Goal: Information Seeking & Learning: Find contact information

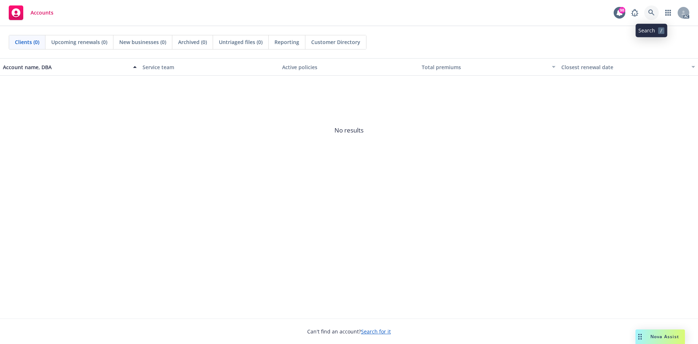
click at [653, 15] on icon at bounding box center [651, 12] width 7 height 7
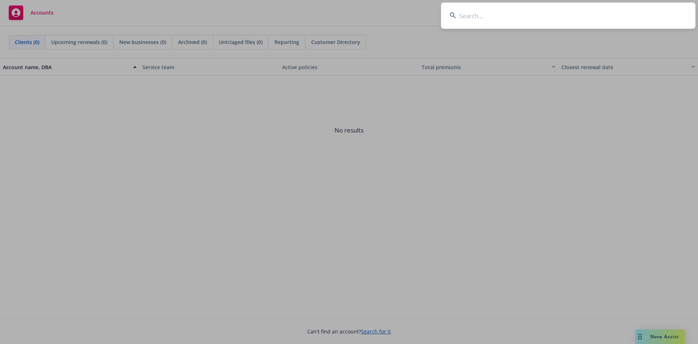
click at [621, 20] on input at bounding box center [568, 16] width 255 height 26
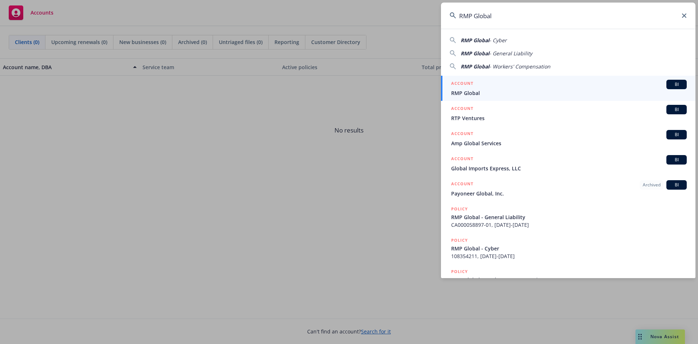
type input "RMP Global"
click at [502, 85] on div "ACCOUNT BI" at bounding box center [569, 84] width 236 height 9
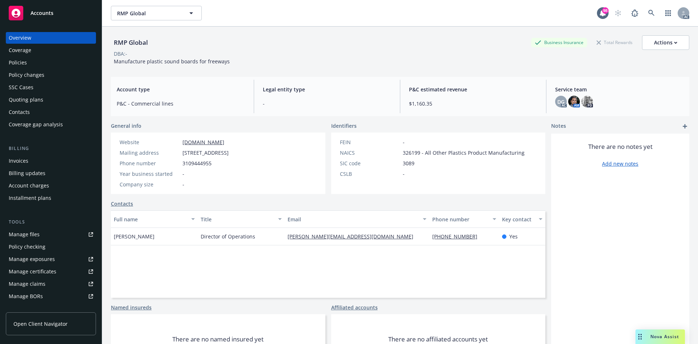
click at [37, 95] on div "Quoting plans" at bounding box center [26, 100] width 35 height 12
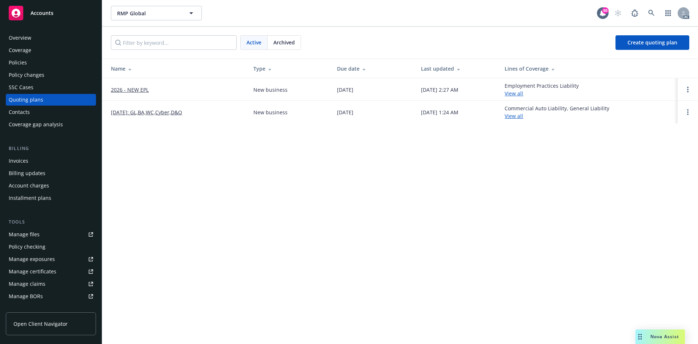
click at [139, 89] on link "2026 - NEW EPL" at bounding box center [130, 90] width 38 height 8
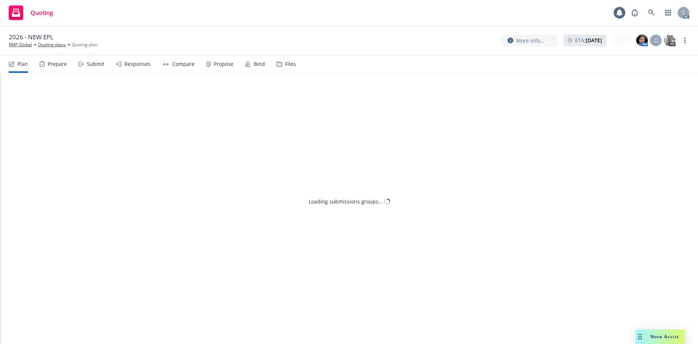
click at [56, 69] on div "Prepare" at bounding box center [53, 63] width 27 height 17
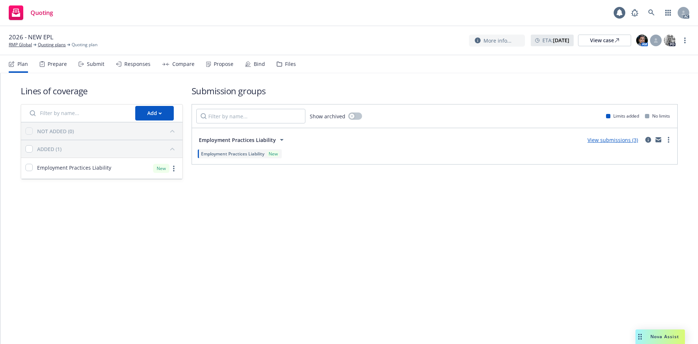
click at [55, 68] on div "Prepare" at bounding box center [53, 63] width 27 height 17
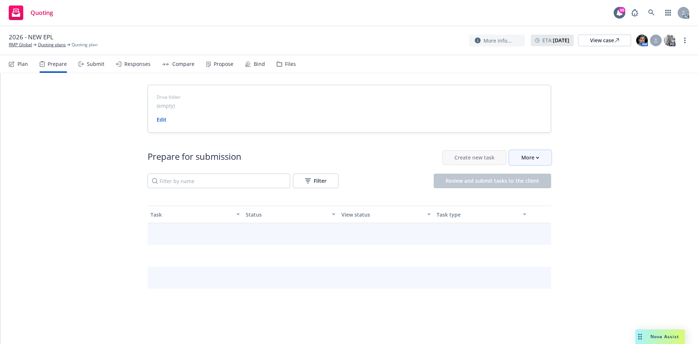
click at [534, 159] on div "More" at bounding box center [530, 158] width 18 height 14
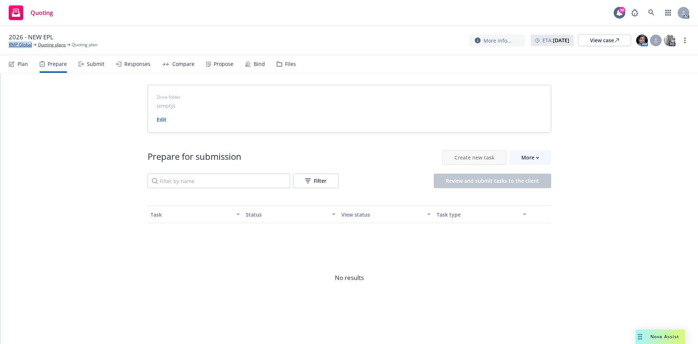
drag, startPoint x: 8, startPoint y: 47, endPoint x: 33, endPoint y: 49, distance: 25.2
click at [33, 49] on div "2026 - NEW EPL RMP Global Quoting plans Quoting plan More info... ETA : Septemb…" at bounding box center [349, 40] width 698 height 29
copy link "RMP Global"
click at [536, 159] on icon "button" at bounding box center [537, 157] width 3 height 3
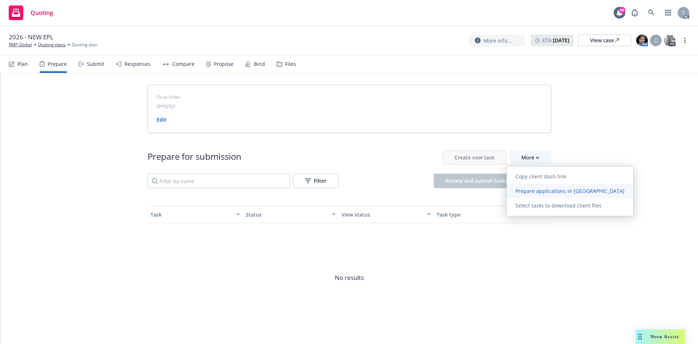
click at [542, 189] on span "Prepare applications in Indio" at bounding box center [570, 190] width 127 height 7
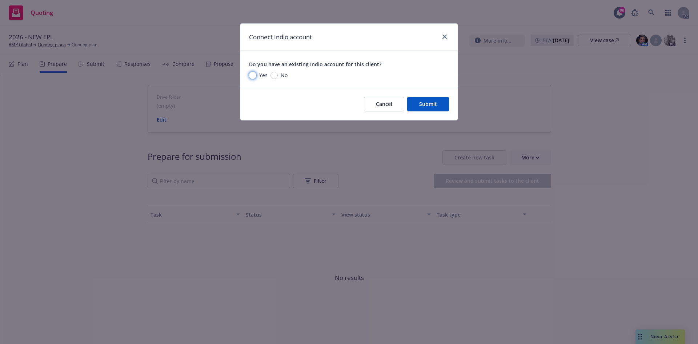
click at [254, 72] on input "Yes" at bounding box center [252, 75] width 7 height 7
radio input "true"
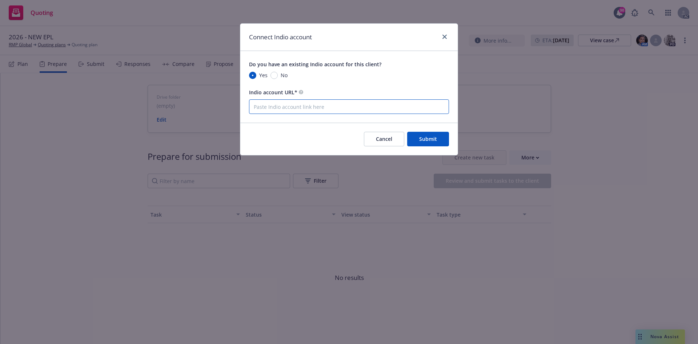
click at [292, 100] on input "Indio account URL*" at bounding box center [349, 106] width 200 height 15
paste input "RMP Global"
type input "RMP Global"
click at [433, 139] on span "Submit" at bounding box center [428, 138] width 18 height 7
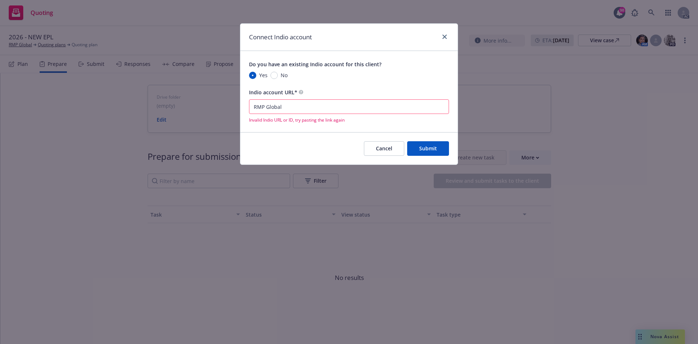
drag, startPoint x: 298, startPoint y: 108, endPoint x: 196, endPoint y: 104, distance: 103.0
click at [196, 104] on div "Connect Indio account Do you have an existing Indio account for this client? Ye…" at bounding box center [349, 172] width 698 height 344
click at [273, 106] on input "Indio account URL*" at bounding box center [349, 106] width 200 height 15
paste input "https://newfront.useindio.com/accounts/9587195/submissions"
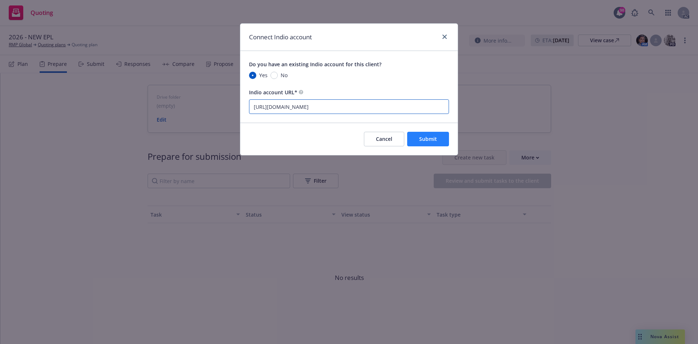
type input "https://newfront.useindio.com/accounts/9587195/submissions"
click at [422, 139] on span "Submit" at bounding box center [428, 138] width 18 height 7
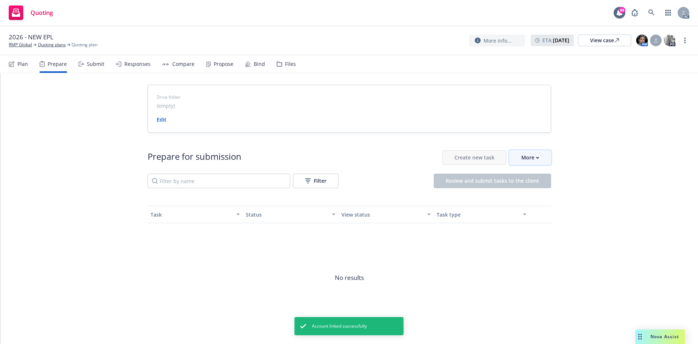
click at [530, 159] on div "More" at bounding box center [530, 158] width 18 height 14
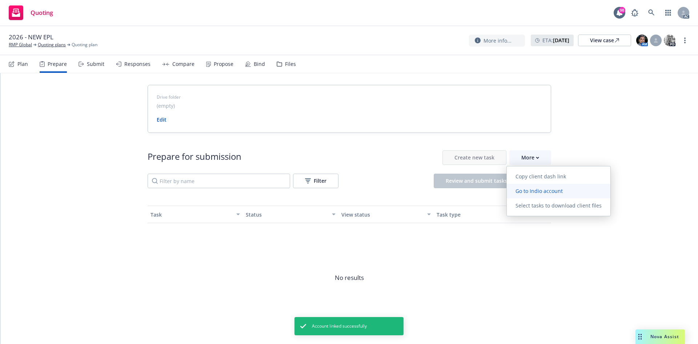
click at [538, 189] on span "Go to Indio account" at bounding box center [539, 190] width 65 height 7
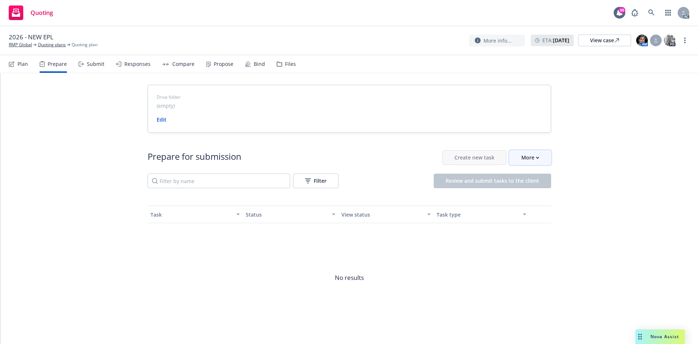
click at [525, 154] on div "More" at bounding box center [530, 158] width 18 height 14
click at [23, 43] on link "RMP Global" at bounding box center [20, 44] width 23 height 7
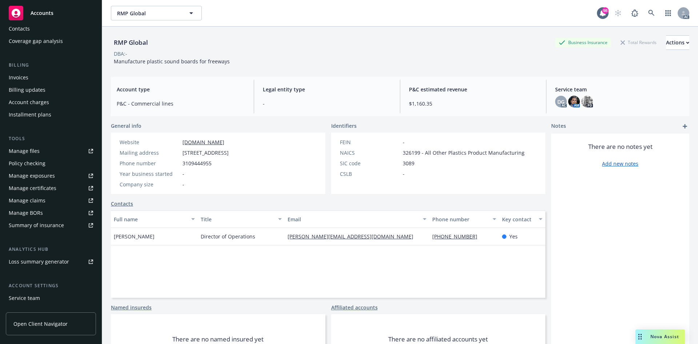
scroll to position [130, 0]
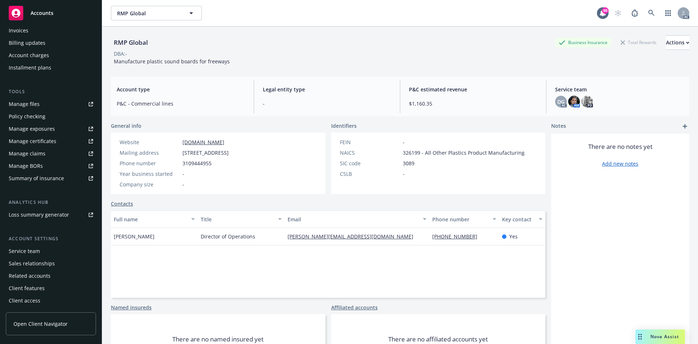
click at [39, 252] on div "Service team" at bounding box center [24, 251] width 31 height 12
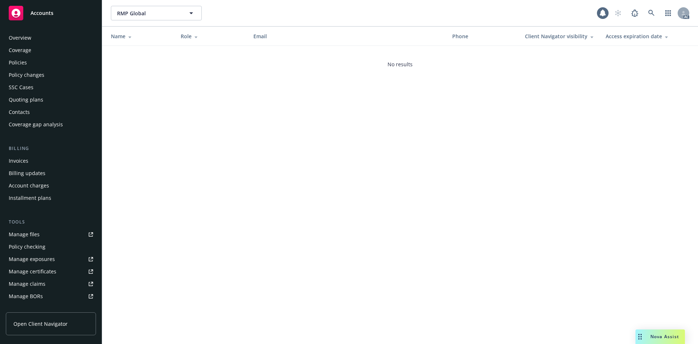
scroll to position [130, 0]
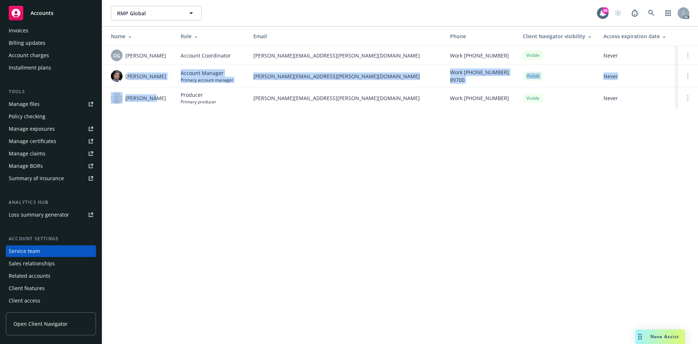
drag, startPoint x: 131, startPoint y: 73, endPoint x: 150, endPoint y: 106, distance: 37.3
click at [150, 106] on tbody "DG Denisse Gonzales Account Coordinator denisse.gonzales@newfront.com Work (650…" at bounding box center [400, 77] width 596 height 63
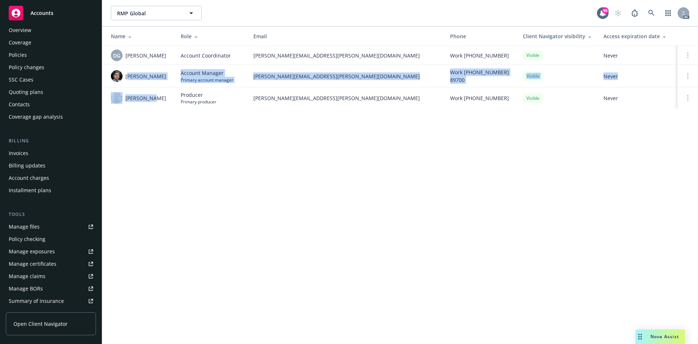
scroll to position [0, 0]
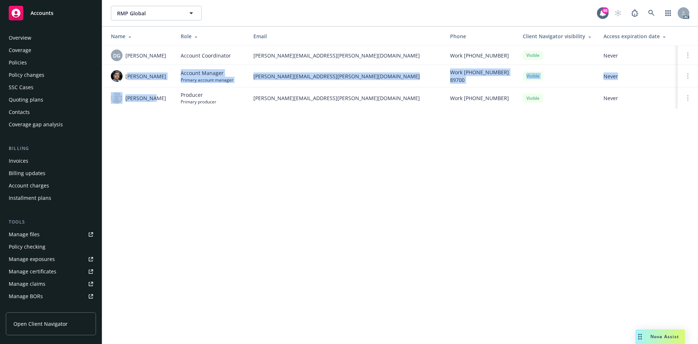
click at [28, 36] on div "Overview" at bounding box center [20, 38] width 23 height 12
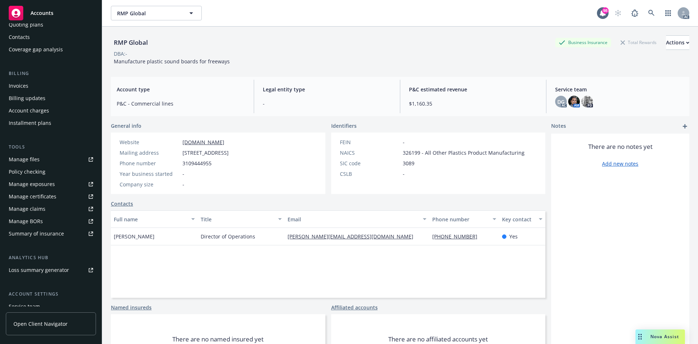
scroll to position [130, 0]
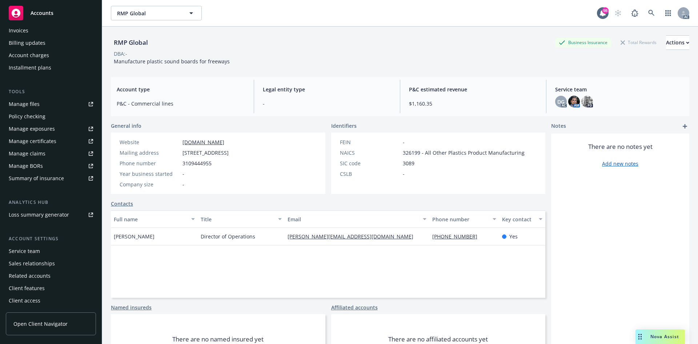
click at [29, 251] on div "Service team" at bounding box center [24, 251] width 31 height 12
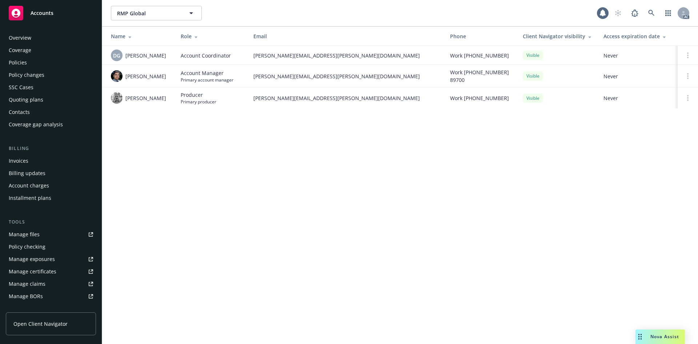
scroll to position [130, 0]
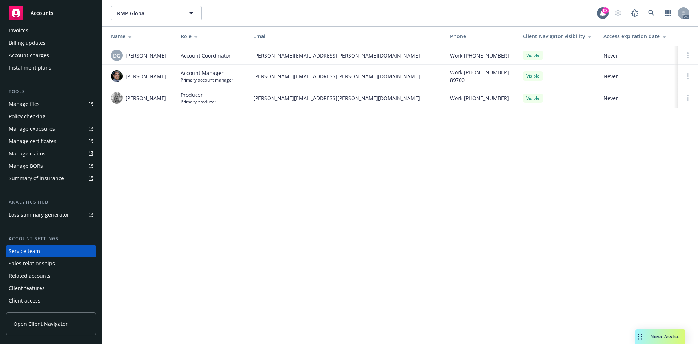
drag, startPoint x: 127, startPoint y: 56, endPoint x: 171, endPoint y: 60, distance: 44.2
click at [171, 60] on td "DG Denisse Gonzales" at bounding box center [138, 55] width 73 height 19
copy span "Denisse Gonzales"
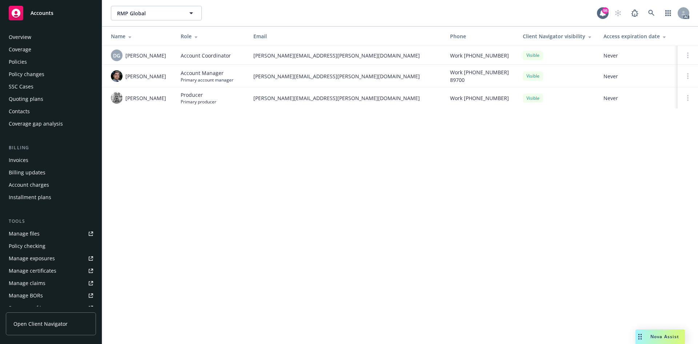
scroll to position [0, 0]
click at [28, 32] on div "Overview" at bounding box center [20, 38] width 23 height 12
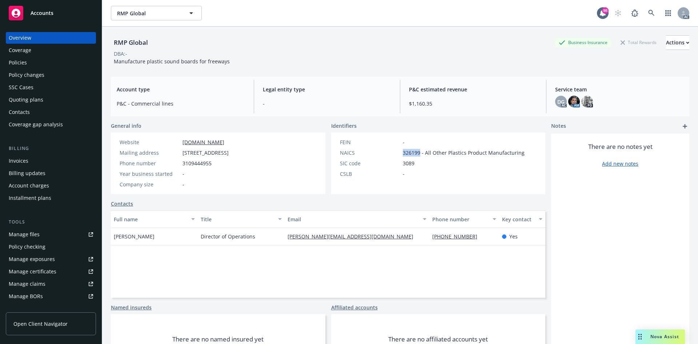
drag, startPoint x: 399, startPoint y: 151, endPoint x: 417, endPoint y: 153, distance: 18.4
click at [417, 153] on div "NAICS 326199 - All Other Plastics Product Manufacturing" at bounding box center [432, 153] width 191 height 8
click at [395, 157] on div "FEIN - NAICS 326199 - All Other Plastics Product Manufacturing SIC code 3089 CS…" at bounding box center [432, 157] width 191 height 39
drag, startPoint x: 399, startPoint y: 154, endPoint x: 417, endPoint y: 155, distance: 17.8
click at [417, 155] on div "NAICS 326199 - All Other Plastics Product Manufacturing" at bounding box center [432, 153] width 191 height 8
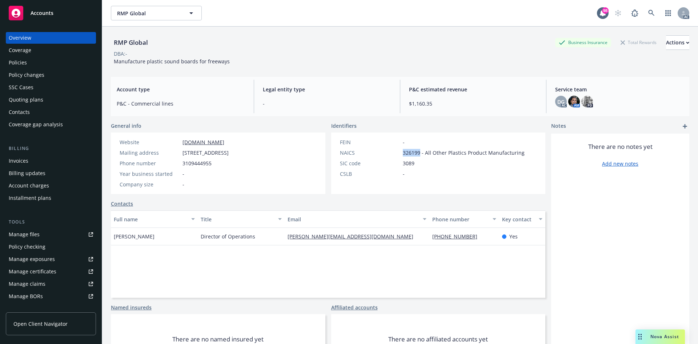
copy span "326199"
drag, startPoint x: 199, startPoint y: 245, endPoint x: 257, endPoint y: 247, distance: 57.8
click at [257, 245] on div "Director of Operations" at bounding box center [241, 236] width 87 height 17
copy span "Director of Operations"
click at [25, 63] on div "Policies" at bounding box center [18, 63] width 18 height 12
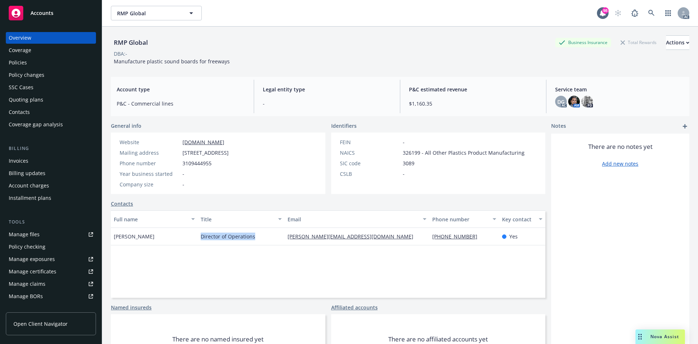
click at [25, 63] on div "Policies" at bounding box center [18, 63] width 18 height 12
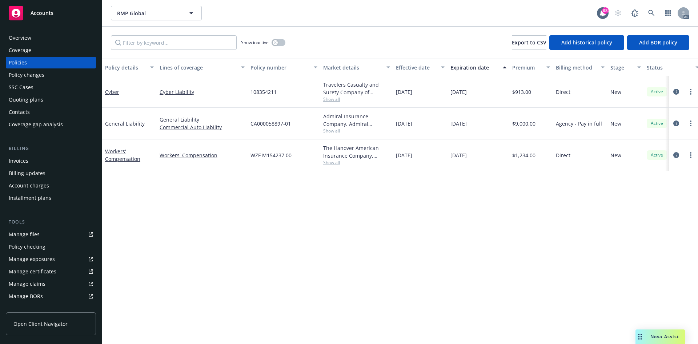
click at [331, 132] on span "Show all" at bounding box center [356, 131] width 67 height 6
click at [678, 123] on icon "circleInformation" at bounding box center [676, 123] width 6 height 6
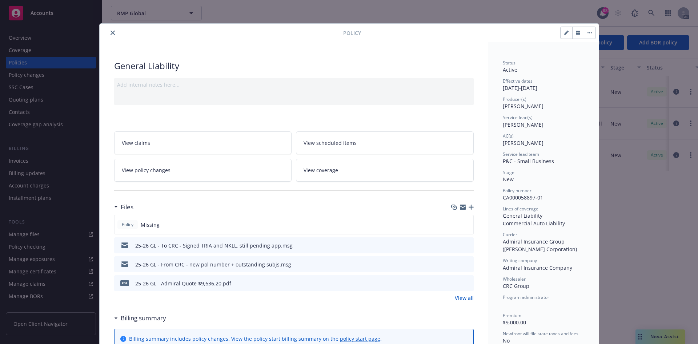
scroll to position [36, 0]
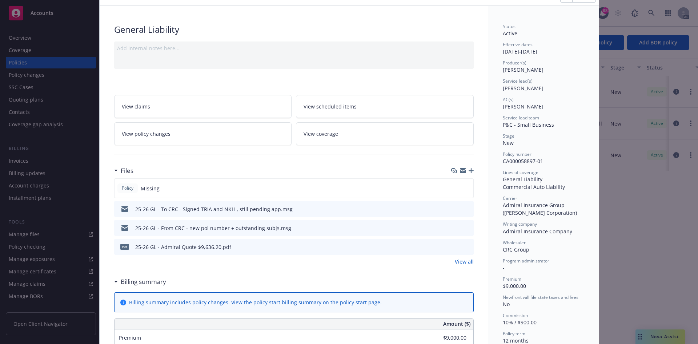
click at [455, 262] on link "View all" at bounding box center [464, 261] width 19 height 8
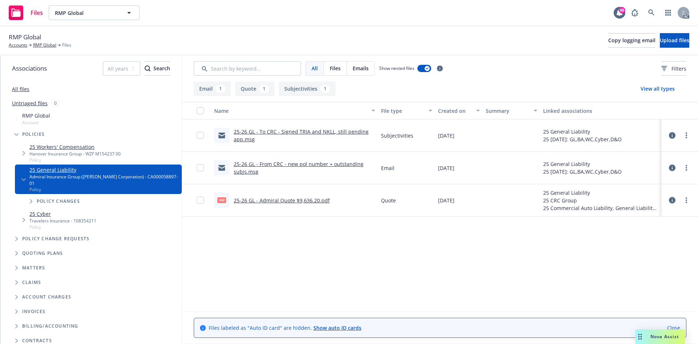
click at [305, 201] on link "25-26 GL - Admiral Quote $9,636.20.pdf" at bounding box center [282, 200] width 96 height 7
click at [49, 44] on link "RMP Global" at bounding box center [44, 45] width 23 height 7
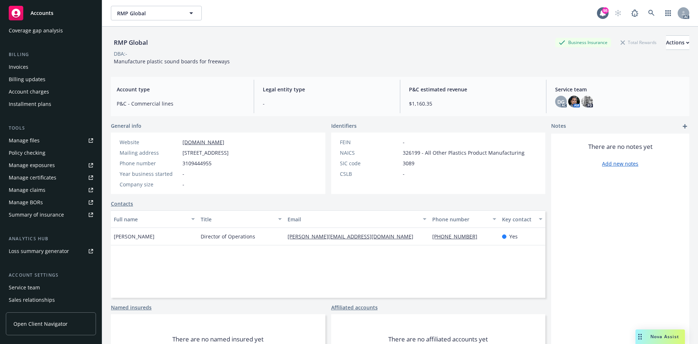
scroll to position [130, 0]
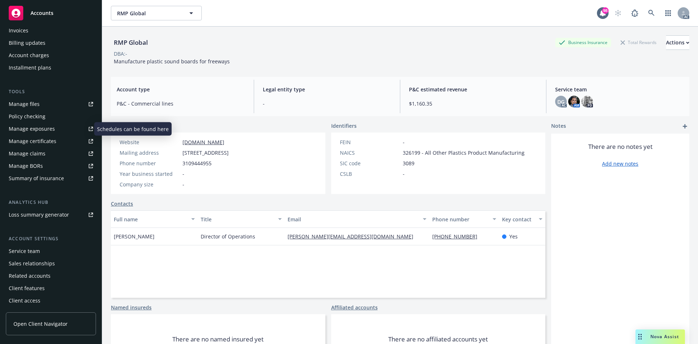
click at [36, 128] on div "Manage exposures" at bounding box center [32, 129] width 46 height 12
drag, startPoint x: 184, startPoint y: 154, endPoint x: 298, endPoint y: 151, distance: 113.5
click at [229, 151] on span "[STREET_ADDRESS]" at bounding box center [206, 153] width 46 height 8
click at [229, 153] on span "[STREET_ADDRESS]" at bounding box center [206, 153] width 46 height 8
drag, startPoint x: 183, startPoint y: 151, endPoint x: 297, endPoint y: 153, distance: 114.5
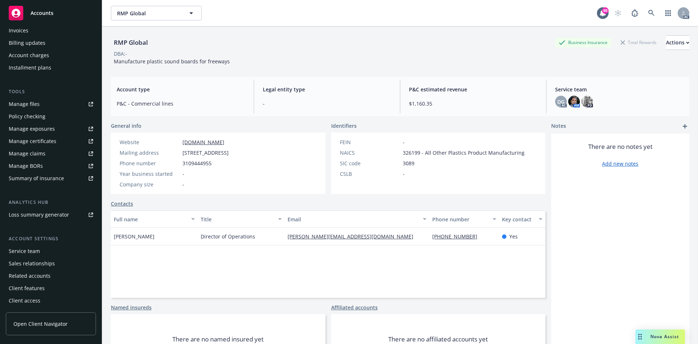
click at [229, 153] on span "[STREET_ADDRESS]" at bounding box center [206, 153] width 46 height 8
copy span "3517 Camino Del Rio South, Suite 215, PMB 1801"
click at [216, 156] on span "[STREET_ADDRESS]" at bounding box center [206, 153] width 46 height 8
copy span "92108"
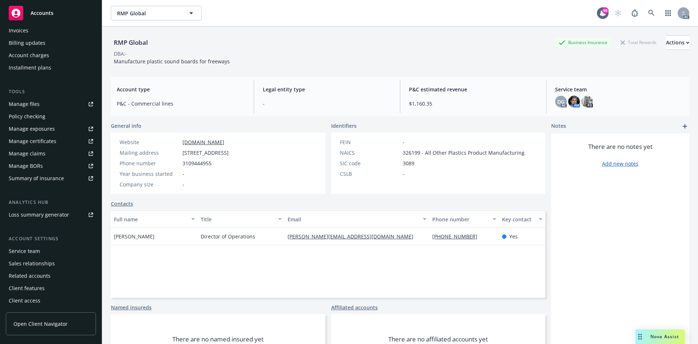
drag, startPoint x: 175, startPoint y: 155, endPoint x: 180, endPoint y: 154, distance: 5.1
click at [175, 155] on div "Mailing address" at bounding box center [150, 153] width 60 height 8
drag, startPoint x: 182, startPoint y: 153, endPoint x: 297, endPoint y: 152, distance: 114.5
click at [232, 152] on div "Mailing address 3517 Camino Del Rio South, Suite 215, PMB 1801, San Diego, CA, …" at bounding box center [174, 153] width 115 height 8
copy span "3517 Camino Del Rio South, Suite 215, PMB 1801"
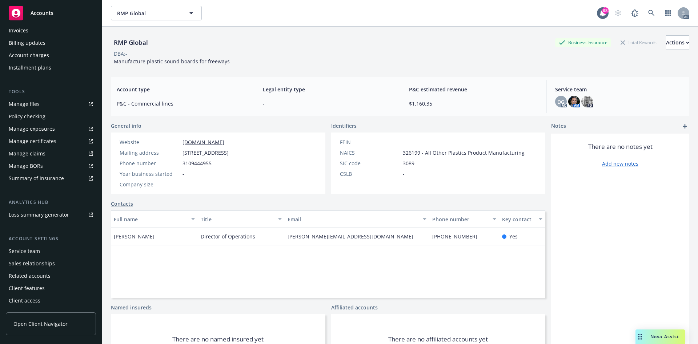
copy span "3517 Camino Del Rio South, Suite 215, PMB 1801"
click at [211, 156] on span "[STREET_ADDRESS]" at bounding box center [206, 153] width 46 height 8
copy span "92108"
drag, startPoint x: 183, startPoint y: 151, endPoint x: 225, endPoint y: 160, distance: 43.2
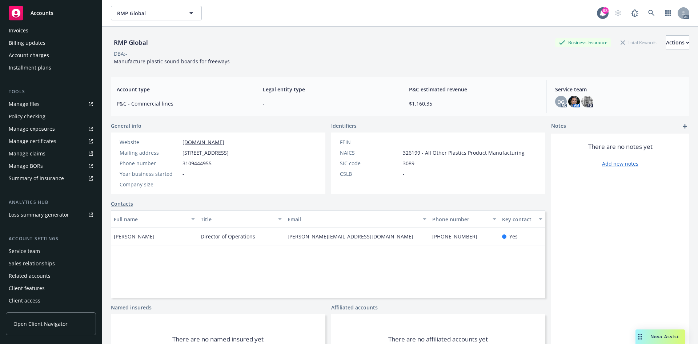
click at [225, 156] on span "[STREET_ADDRESS]" at bounding box center [206, 153] width 46 height 8
copy span "[STREET_ADDRESS]"
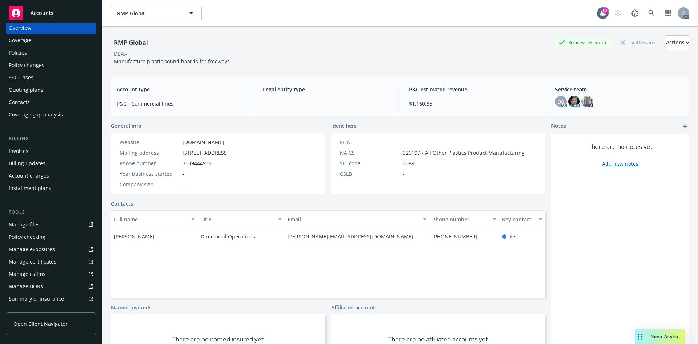
scroll to position [0, 0]
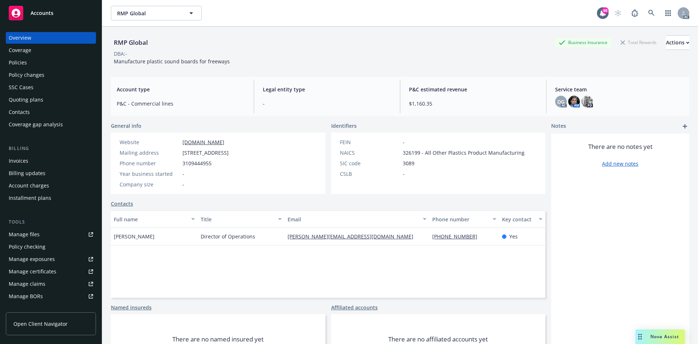
click at [33, 60] on div "Policies" at bounding box center [51, 63] width 84 height 12
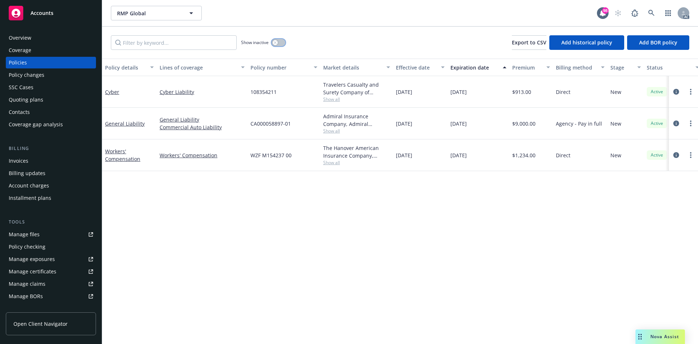
click at [278, 41] on button "button" at bounding box center [279, 42] width 14 height 7
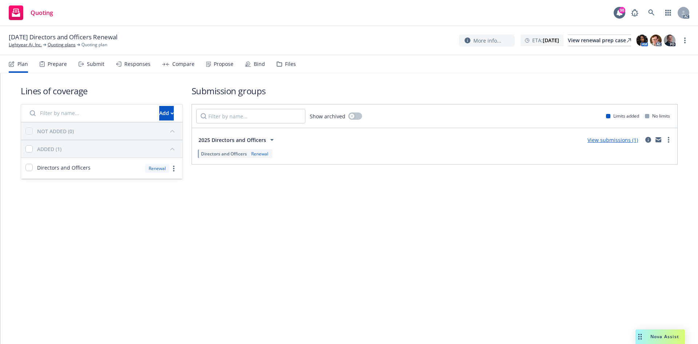
click at [61, 60] on div "Prepare" at bounding box center [53, 63] width 27 height 17
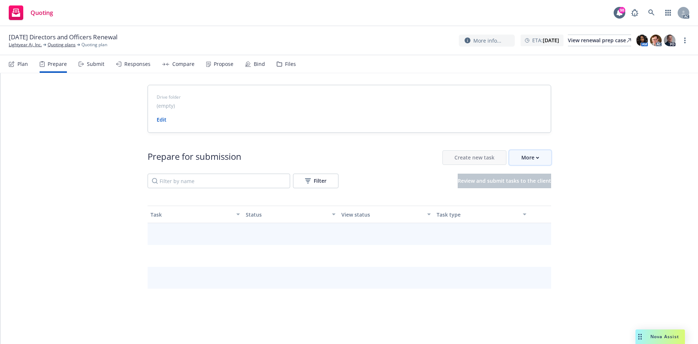
click at [538, 157] on button "More" at bounding box center [530, 157] width 42 height 15
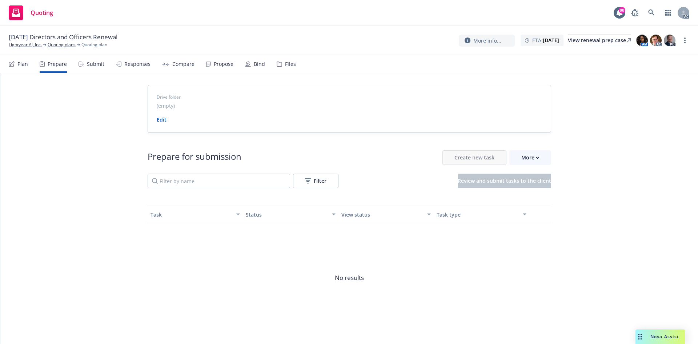
click at [554, 188] on span "Go to Indio account" at bounding box center [539, 190] width 65 height 7
click at [521, 161] on div "More" at bounding box center [530, 158] width 18 height 14
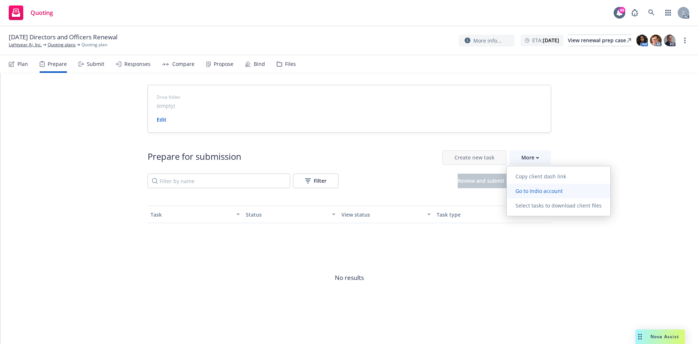
click at [531, 192] on span "Go to Indio account" at bounding box center [539, 190] width 65 height 7
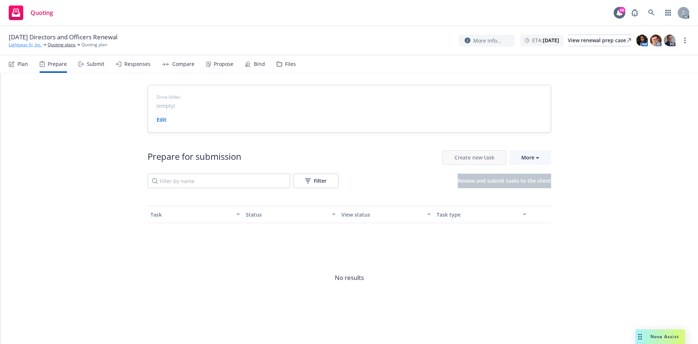
click at [37, 45] on link "Lightyear Ai, Inc." at bounding box center [25, 44] width 33 height 7
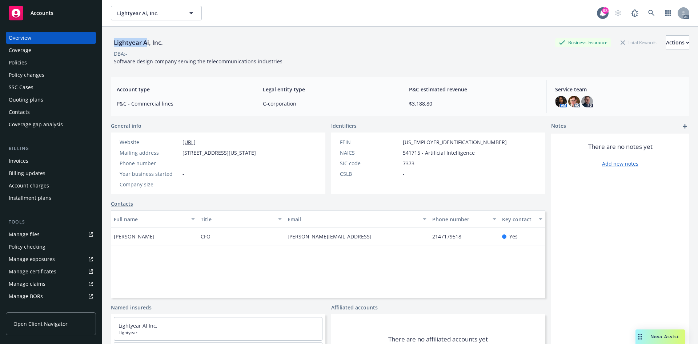
drag, startPoint x: 113, startPoint y: 44, endPoint x: 148, endPoint y: 43, distance: 35.3
click at [148, 43] on div "Lightyear Ai, Inc." at bounding box center [138, 42] width 55 height 9
copy div "Lightyear A"
click at [229, 44] on div "Lightyear Ai, Inc. Business Insurance Total Rewards Actions" at bounding box center [400, 42] width 578 height 15
drag, startPoint x: 111, startPoint y: 238, endPoint x: 163, endPoint y: 235, distance: 51.3
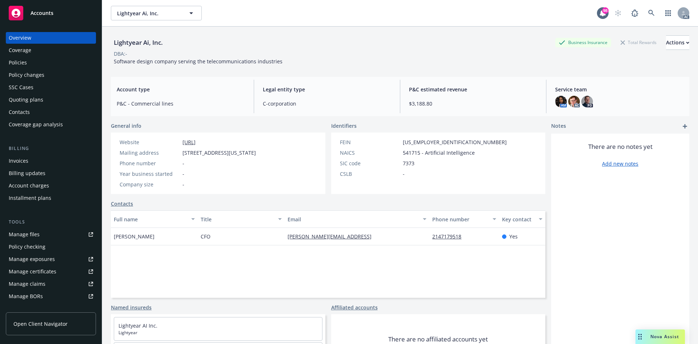
click at [163, 235] on div "[PERSON_NAME]" at bounding box center [154, 236] width 87 height 17
copy span "[PERSON_NAME]"
click at [437, 243] on div "2147179518" at bounding box center [463, 236] width 69 height 17
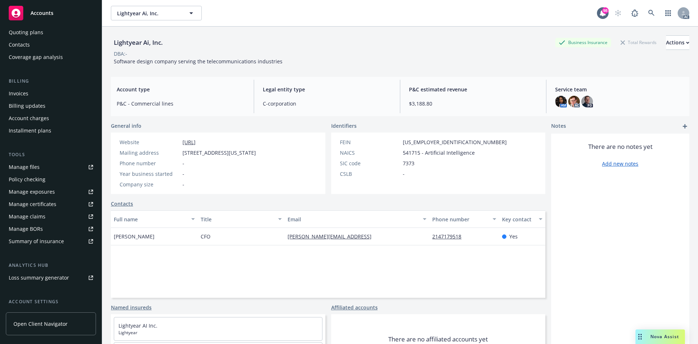
scroll to position [130, 0]
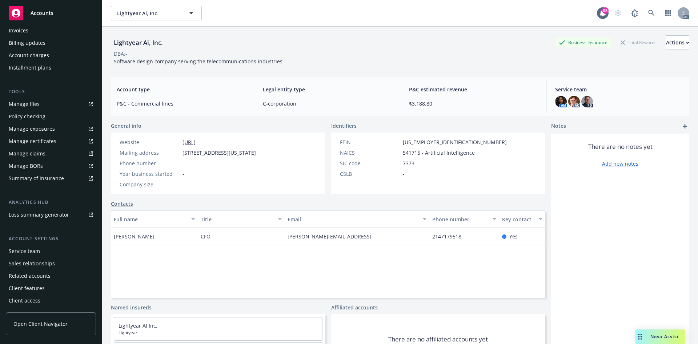
click at [71, 249] on div "Service team" at bounding box center [51, 251] width 84 height 12
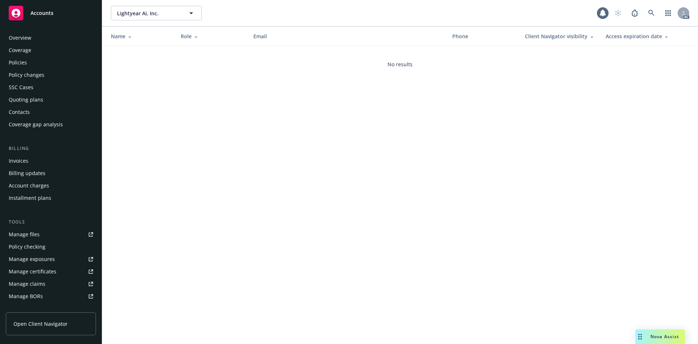
scroll to position [130, 0]
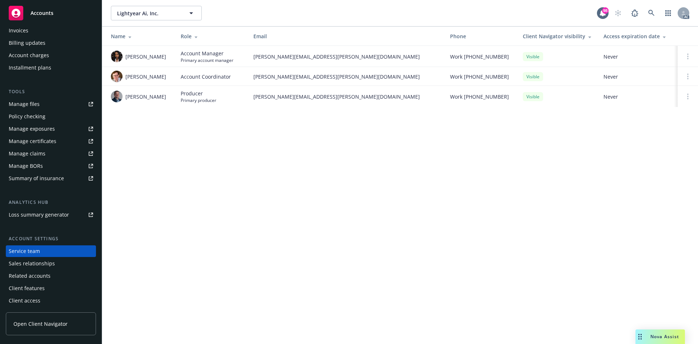
click at [126, 57] on span "[PERSON_NAME]" at bounding box center [145, 57] width 41 height 8
click at [126, 57] on span "Ashley Mack" at bounding box center [145, 57] width 41 height 8
drag, startPoint x: 126, startPoint y: 57, endPoint x: 156, endPoint y: 59, distance: 30.2
click at [156, 59] on div "Ashley Mack" at bounding box center [140, 57] width 58 height 12
copy span "Ashley Mack"
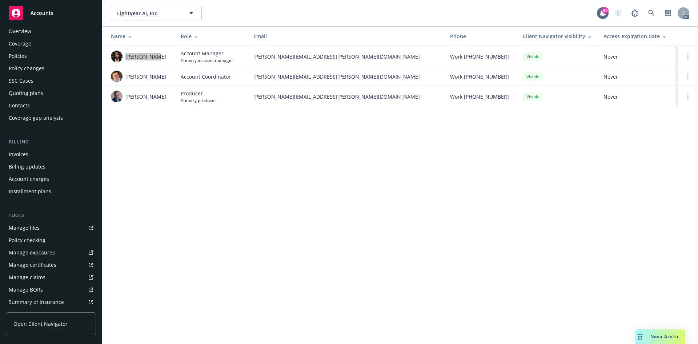
scroll to position [0, 0]
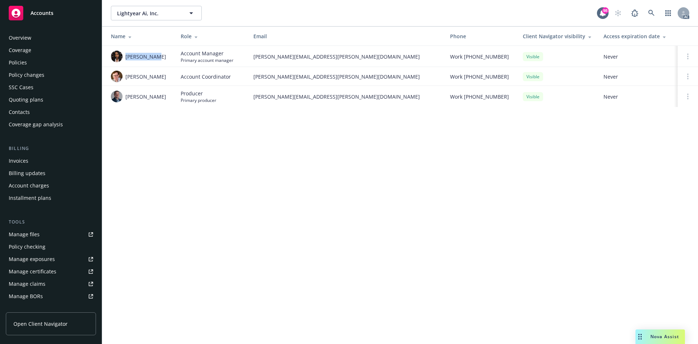
click at [19, 60] on div "Policies" at bounding box center [18, 63] width 18 height 12
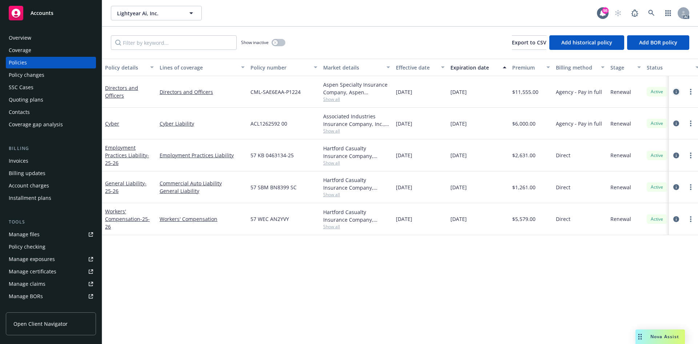
click at [675, 91] on icon "circleInformation" at bounding box center [676, 92] width 6 height 6
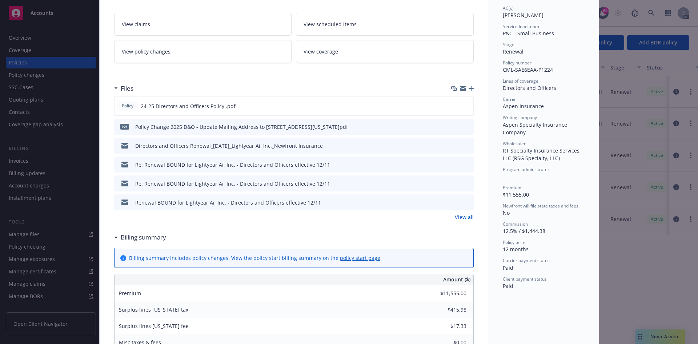
scroll to position [145, 0]
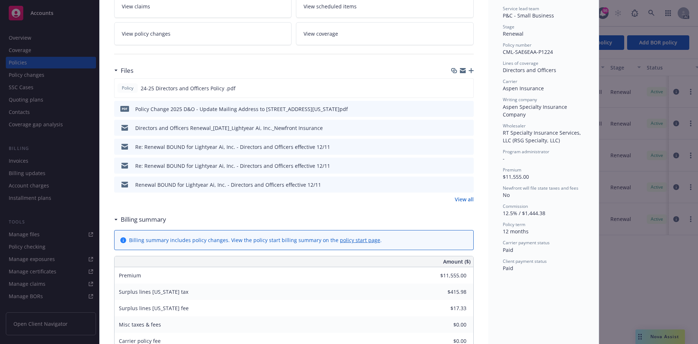
click at [457, 200] on link "View all" at bounding box center [464, 199] width 19 height 8
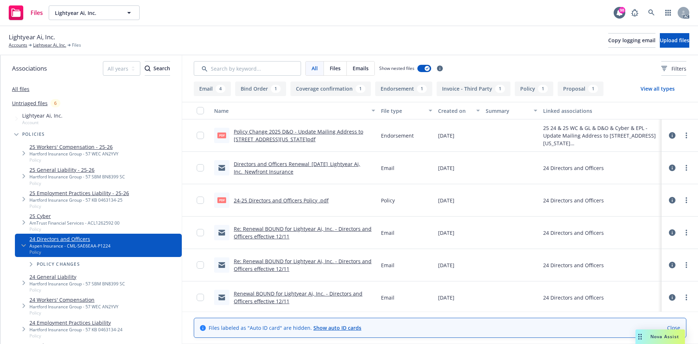
click at [338, 132] on link "Policy Change 2025 D&O - Update Mailing Address to 82 Nassau St, #60407 New Yor…" at bounding box center [298, 135] width 129 height 15
click at [306, 200] on link "24-25 Directors and Officers Policy .pdf" at bounding box center [281, 200] width 95 height 7
click at [51, 45] on link "Lightyear Ai, Inc." at bounding box center [49, 45] width 33 height 7
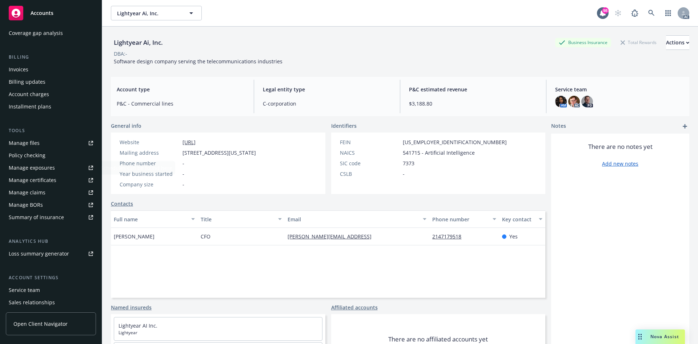
scroll to position [130, 0]
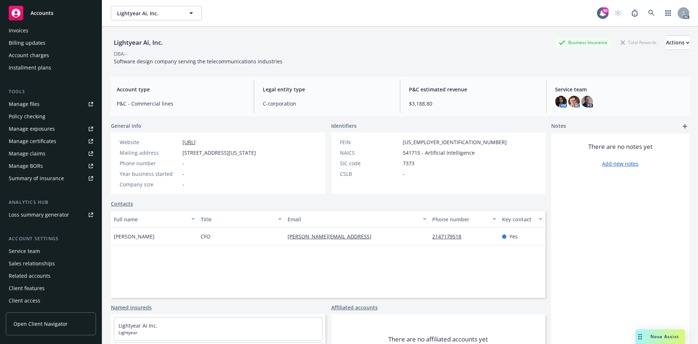
click at [40, 102] on link "Manage files" at bounding box center [51, 104] width 90 height 12
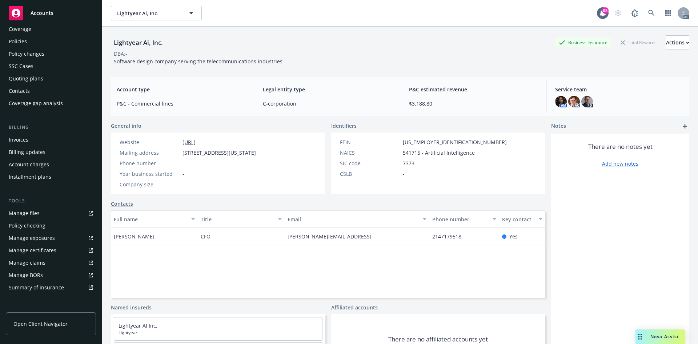
click at [31, 76] on div "Quoting plans" at bounding box center [26, 79] width 35 height 12
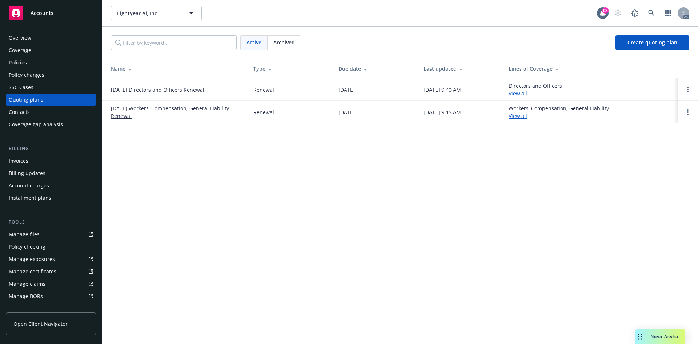
drag, startPoint x: 109, startPoint y: 86, endPoint x: 215, endPoint y: 88, distance: 105.1
click at [215, 88] on td "[DATE] Directors and Officers Renewal" at bounding box center [174, 89] width 145 height 23
copy link "[DATE] Directors and Officers Renewal"
click at [45, 40] on div "Overview" at bounding box center [51, 38] width 84 height 12
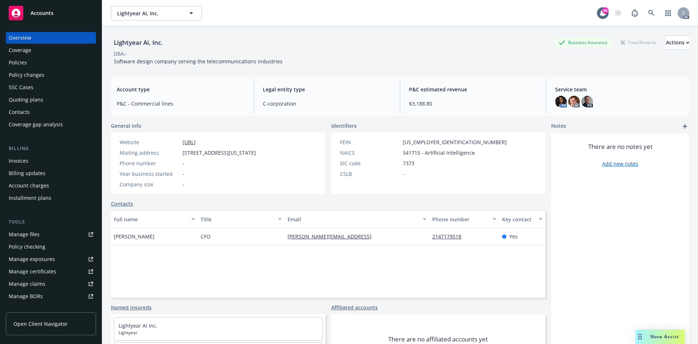
drag, startPoint x: 112, startPoint y: 233, endPoint x: 167, endPoint y: 237, distance: 55.0
click at [167, 237] on div "[PERSON_NAME]" at bounding box center [154, 236] width 87 height 17
copy span "[PERSON_NAME]"
click at [207, 233] on span "CFO" at bounding box center [206, 236] width 10 height 8
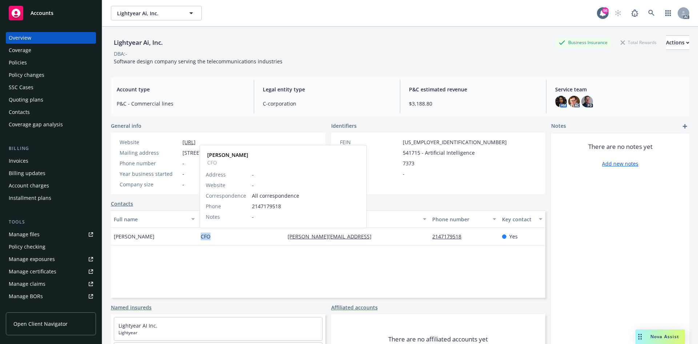
copy span "CFO"
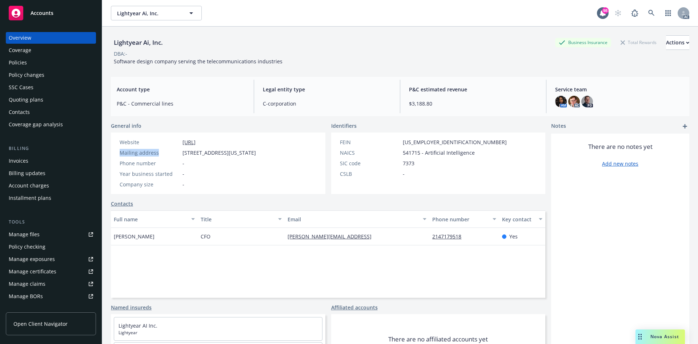
drag, startPoint x: 120, startPoint y: 155, endPoint x: 156, endPoint y: 154, distance: 36.4
click at [156, 154] on div "Mailing address" at bounding box center [150, 153] width 60 height 8
copy div "Mailing address"
click at [35, 56] on div "Overview Coverage Policies Policy changes SSC Cases Quoting plans Contacts Cove…" at bounding box center [51, 81] width 90 height 98
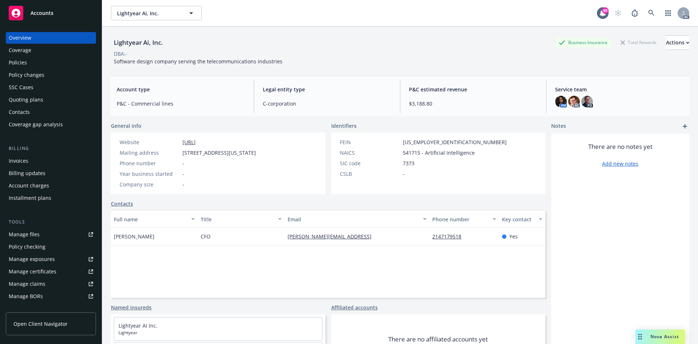
click at [28, 61] on div "Policies" at bounding box center [51, 63] width 84 height 12
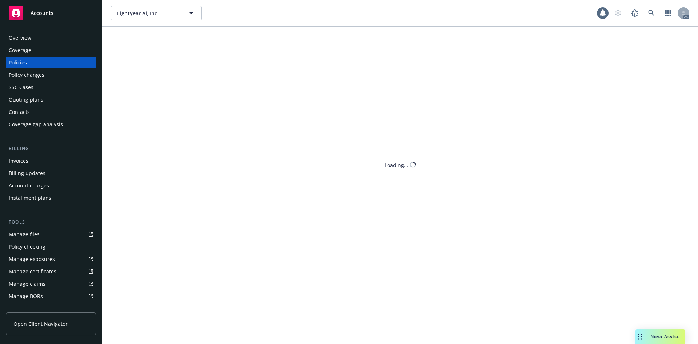
click at [27, 63] on div "Policies" at bounding box center [51, 63] width 84 height 12
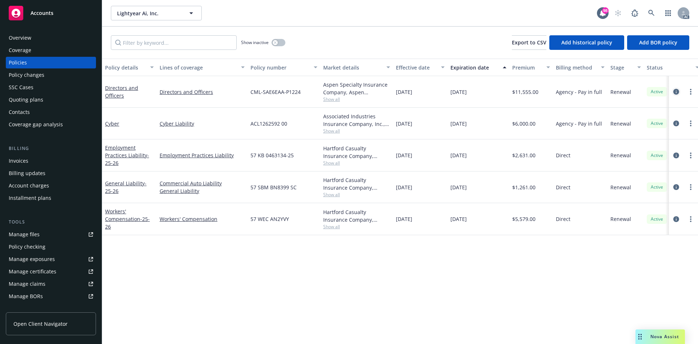
click at [674, 92] on icon "circleInformation" at bounding box center [676, 92] width 6 height 6
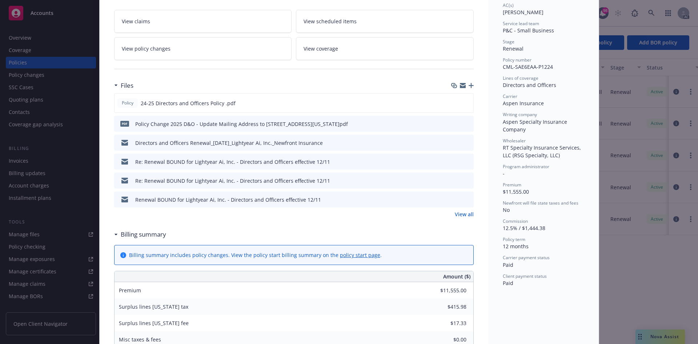
scroll to position [145, 0]
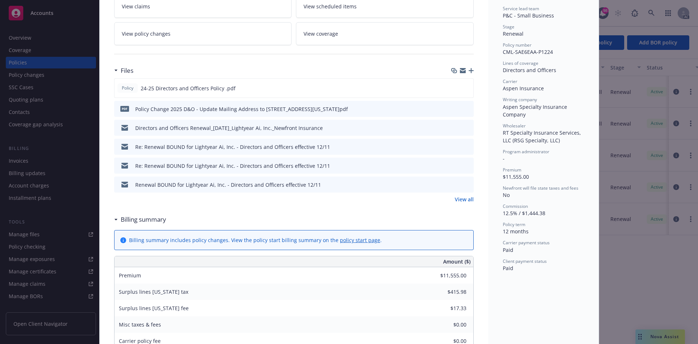
click at [461, 197] on link "View all" at bounding box center [464, 199] width 19 height 8
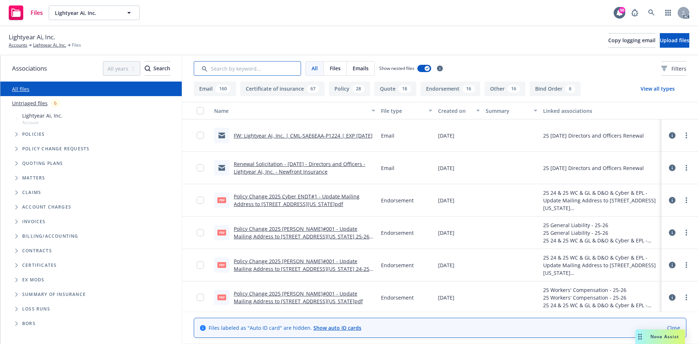
click at [269, 68] on input "Search by keyword..." at bounding box center [247, 68] width 107 height 15
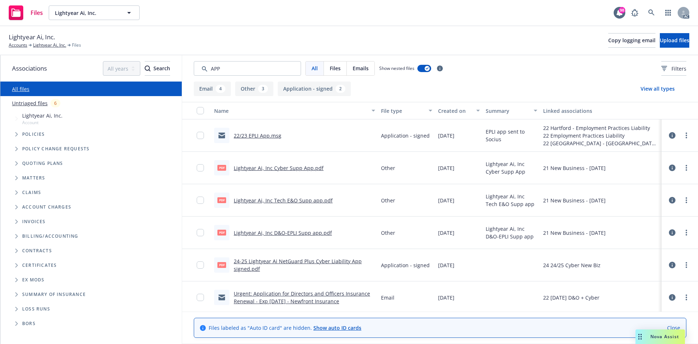
click at [442, 113] on div "Created on" at bounding box center [455, 111] width 34 height 8
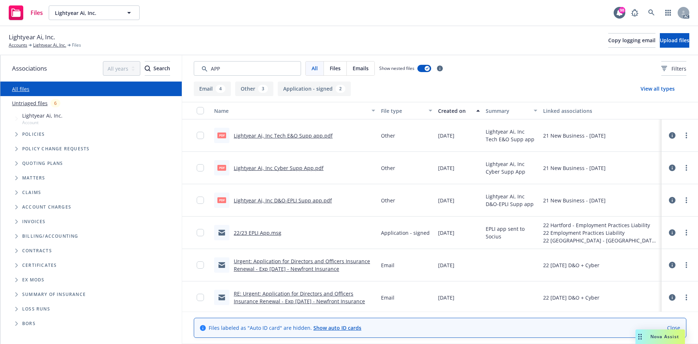
click at [442, 113] on div "Created on" at bounding box center [455, 111] width 34 height 8
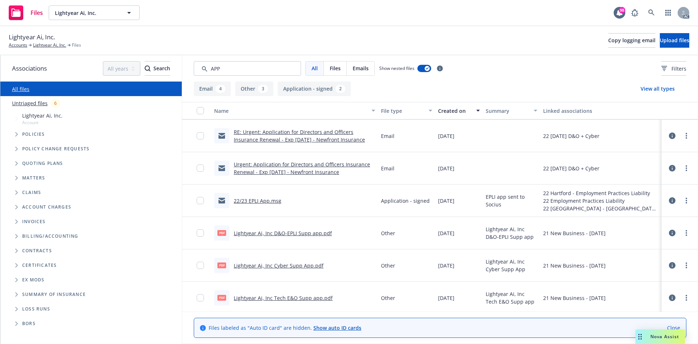
scroll to position [99, 0]
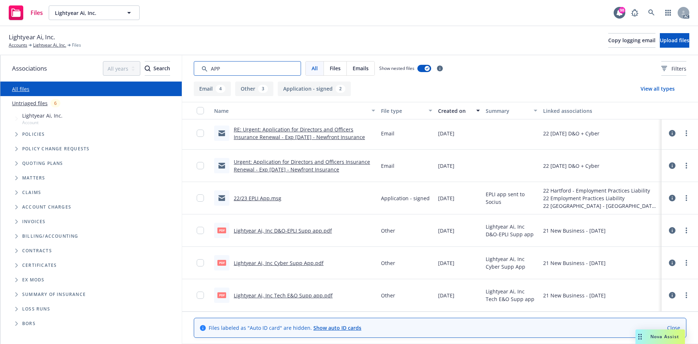
click at [256, 69] on input "Search by keyword..." at bounding box center [247, 68] width 107 height 15
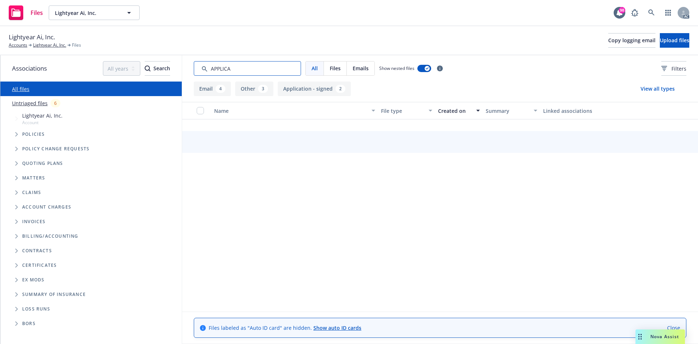
scroll to position [0, 0]
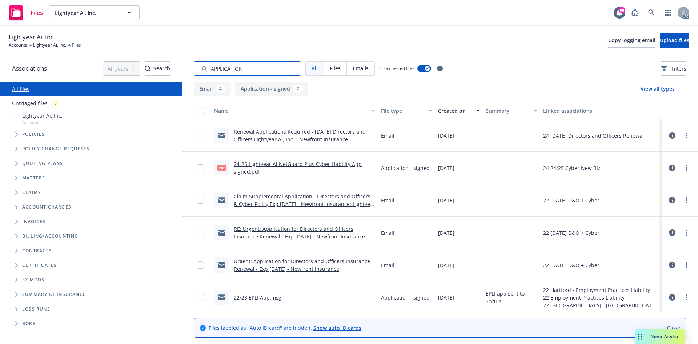
type input "APPLICATION"
click at [447, 113] on div "Created on" at bounding box center [455, 111] width 34 height 8
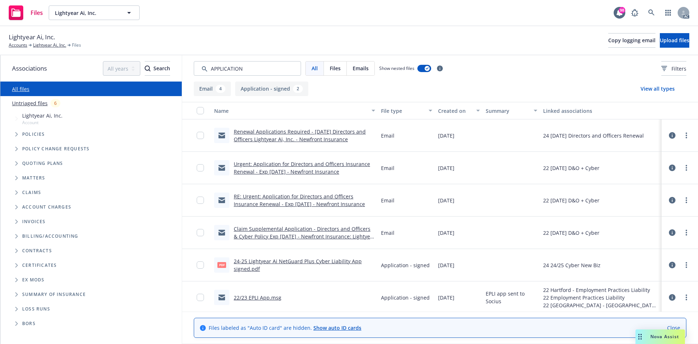
click at [447, 113] on div "Created on" at bounding box center [455, 111] width 34 height 8
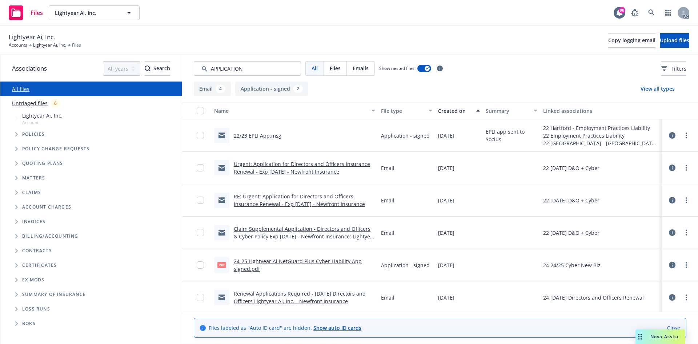
click at [447, 113] on div "Created on" at bounding box center [455, 111] width 34 height 8
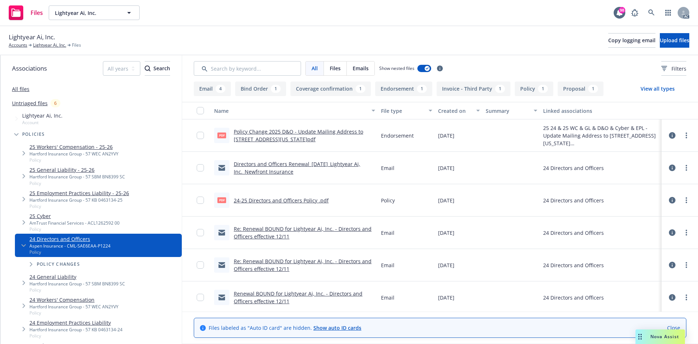
click at [334, 131] on link "Policy Change 2025 D&O - Update Mailing Address to [STREET_ADDRESS][US_STATE]pdf" at bounding box center [298, 135] width 129 height 15
click at [669, 133] on icon at bounding box center [672, 135] width 7 height 7
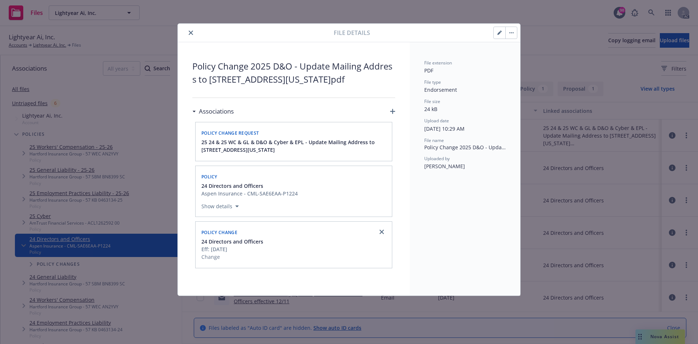
drag, startPoint x: 302, startPoint y: 69, endPoint x: 380, endPoint y: 80, distance: 79.3
click at [380, 80] on span "Policy Change 2025 D&O - Update Mailing Address to [STREET_ADDRESS][US_STATE]pdf" at bounding box center [293, 73] width 203 height 26
copy span "Update Mailing Address to [STREET_ADDRESS][US_STATE]"
click at [189, 30] on button "close" at bounding box center [191, 32] width 9 height 9
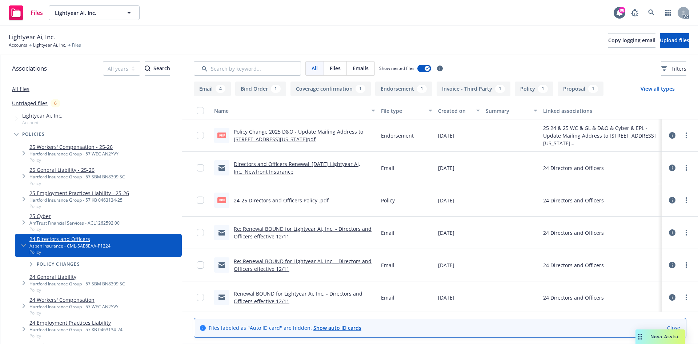
click at [189, 32] on div "Lightyear Ai, Inc. Accounts Lightyear Ai, Inc. Files Copy logging email Upload …" at bounding box center [349, 40] width 698 height 29
click at [49, 46] on link "Lightyear Ai, Inc." at bounding box center [49, 45] width 33 height 7
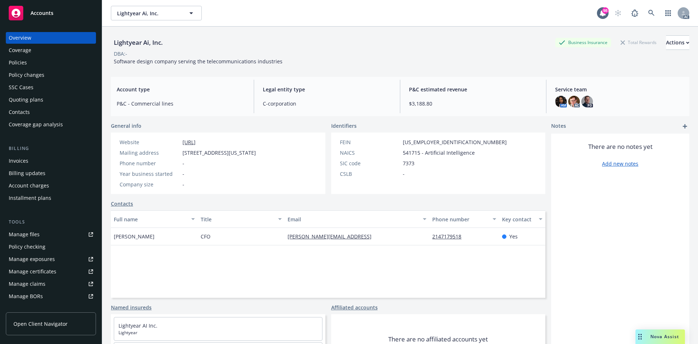
click at [25, 62] on div "Policies" at bounding box center [18, 63] width 18 height 12
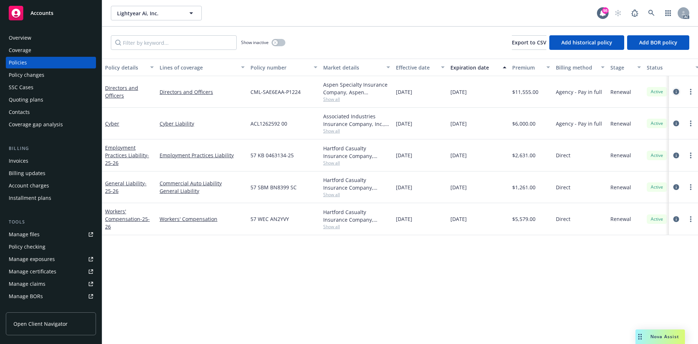
click at [678, 89] on icon "circleInformation" at bounding box center [676, 92] width 6 height 6
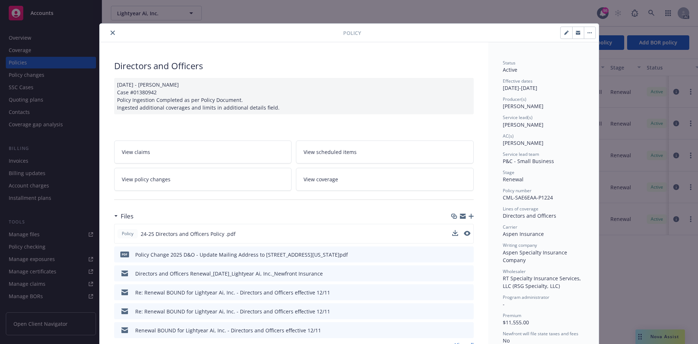
scroll to position [145, 0]
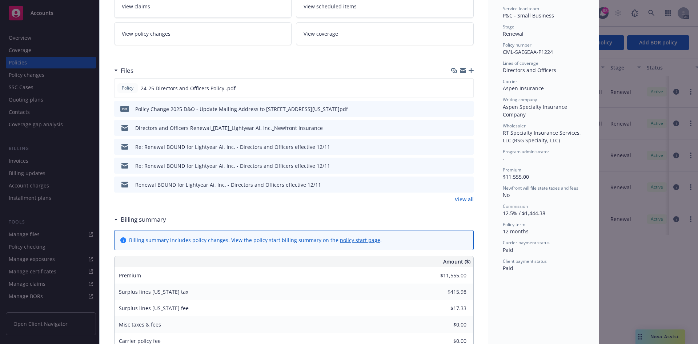
click at [469, 197] on link "View all" at bounding box center [464, 199] width 19 height 8
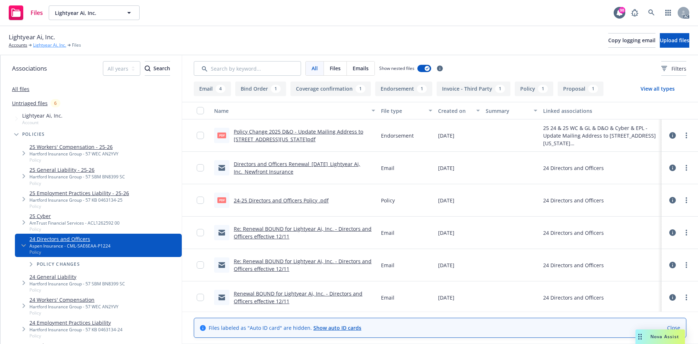
click at [51, 45] on link "Lightyear Ai, Inc." at bounding box center [49, 45] width 33 height 7
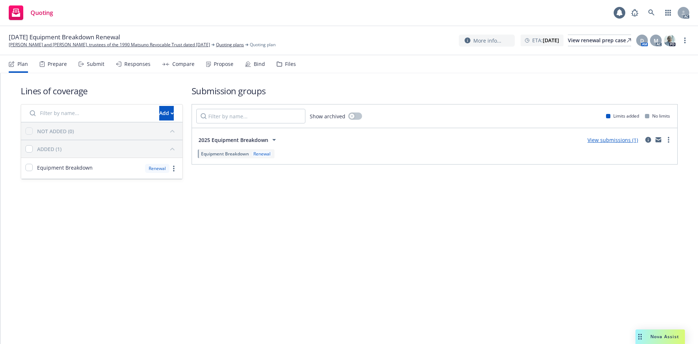
click at [56, 61] on div "Prepare" at bounding box center [57, 64] width 19 height 6
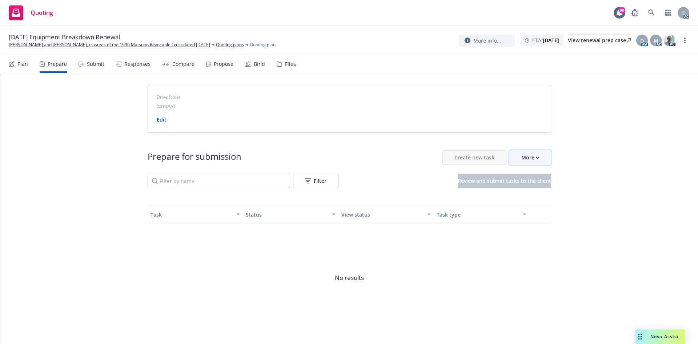
click at [532, 160] on div "More" at bounding box center [530, 158] width 18 height 14
drag, startPoint x: 7, startPoint y: 45, endPoint x: 73, endPoint y: 47, distance: 66.9
click at [73, 47] on div "[DATE] Equipment Breakdown Renewal [PERSON_NAME] and [PERSON_NAME], trustees of…" at bounding box center [349, 40] width 698 height 29
copy link "[PERSON_NAME] and [PERSON_NAME]"
click at [51, 112] on div "Drive folder (empty) Edit Prepare for submission Create new task More Filter Re…" at bounding box center [349, 217] width 698 height 288
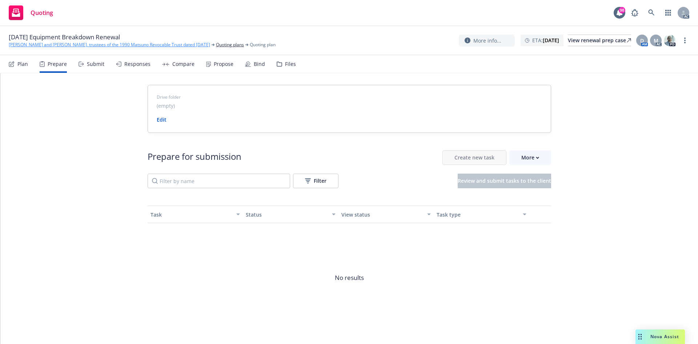
drag, startPoint x: 219, startPoint y: 49, endPoint x: 120, endPoint y: 44, distance: 99.4
click at [120, 44] on div "[DATE] Equipment Breakdown Renewal [PERSON_NAME] and [PERSON_NAME], trustees of…" at bounding box center [349, 40] width 698 height 29
copy link "1990 Matsuno Revocable Trust dated December"
click at [19, 45] on link "[PERSON_NAME] and [PERSON_NAME], trustees of the 1990 Matsuno Revocable Trust d…" at bounding box center [109, 44] width 201 height 7
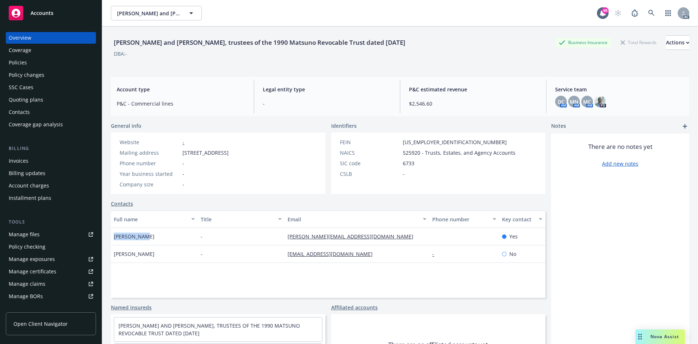
drag, startPoint x: 113, startPoint y: 239, endPoint x: 154, endPoint y: 235, distance: 41.6
click at [154, 235] on div "[PERSON_NAME]" at bounding box center [154, 236] width 87 height 17
copy span "[PERSON_NAME]"
click at [30, 60] on div "Policies" at bounding box center [51, 63] width 84 height 12
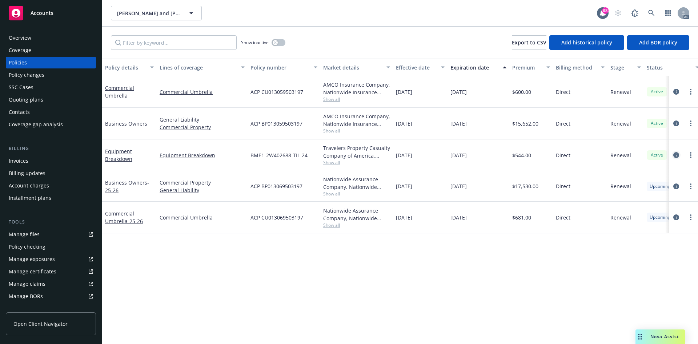
click at [676, 153] on icon "circleInformation" at bounding box center [676, 155] width 6 height 6
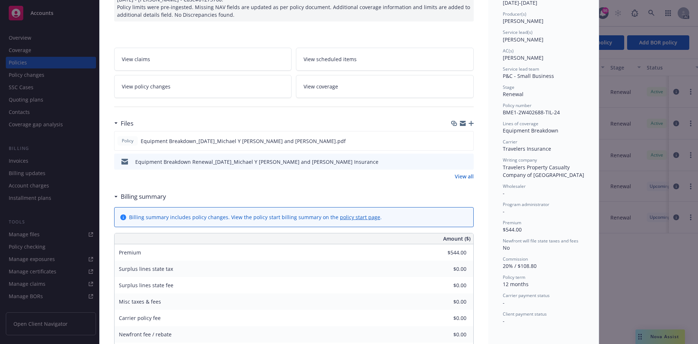
scroll to position [145, 0]
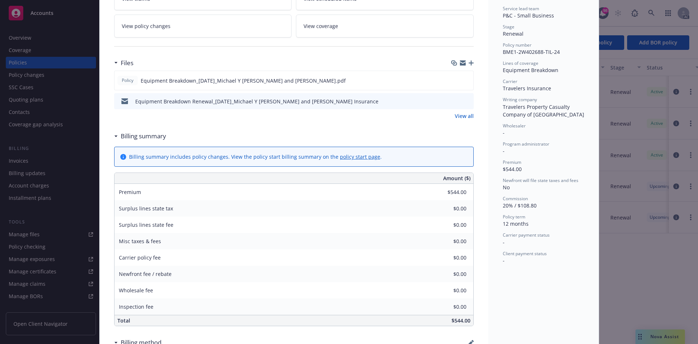
click at [467, 120] on div "Files Policy Equipment Breakdown_[DATE]_Michael Y [PERSON_NAME] and [PERSON_NAM…" at bounding box center [294, 91] width 360 height 73
click at [458, 117] on link "View all" at bounding box center [464, 116] width 19 height 8
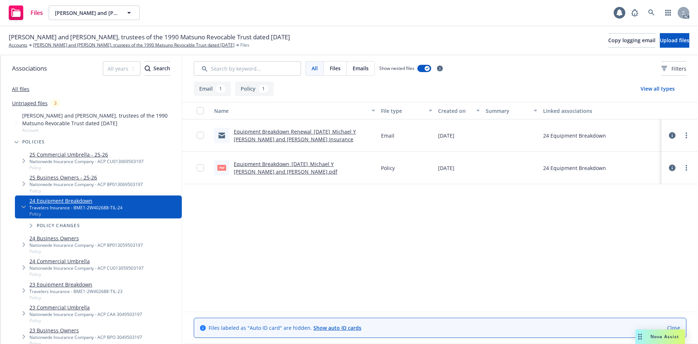
click at [317, 164] on link "Equipment Breakdown_[DATE]_Michael Y [PERSON_NAME] and [PERSON_NAME].pdf" at bounding box center [286, 167] width 104 height 15
click at [88, 45] on link "[PERSON_NAME] and [PERSON_NAME], trustees of the 1990 Matsuno Revocable Trust d…" at bounding box center [133, 45] width 201 height 7
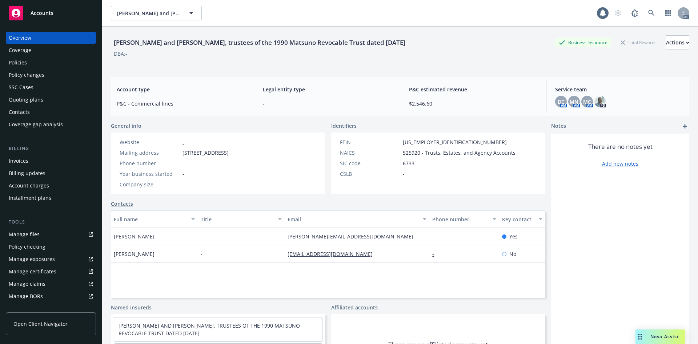
scroll to position [130, 0]
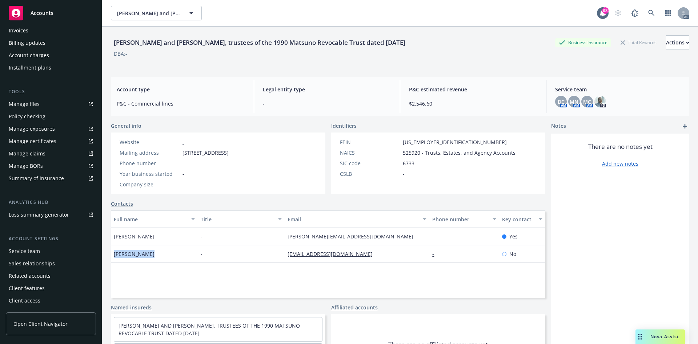
drag, startPoint x: 112, startPoint y: 256, endPoint x: 154, endPoint y: 257, distance: 41.5
click at [154, 257] on div "[PERSON_NAME]" at bounding box center [154, 253] width 87 height 17
copy span "[PERSON_NAME]"
click at [47, 129] on div "Manage exposures" at bounding box center [32, 129] width 46 height 12
click at [33, 105] on div "Manage files" at bounding box center [24, 104] width 31 height 12
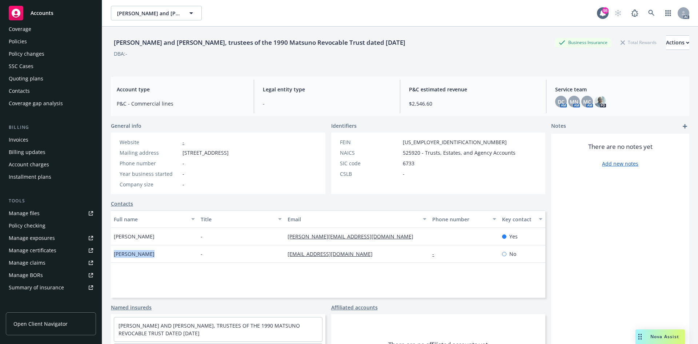
scroll to position [0, 0]
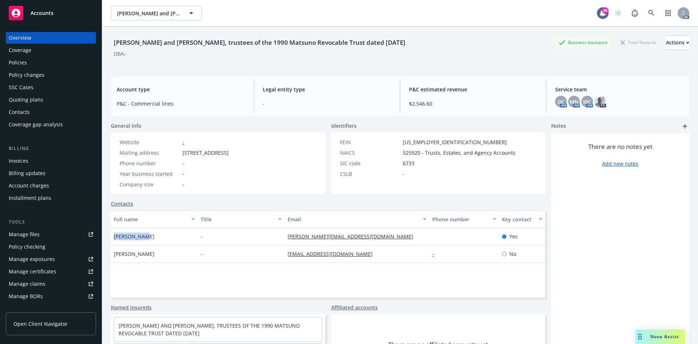
drag, startPoint x: 109, startPoint y: 241, endPoint x: 152, endPoint y: 242, distance: 43.3
click at [152, 242] on div "[PERSON_NAME] and [PERSON_NAME], trustees of the 1990 Matsuno Revocable Trust d…" at bounding box center [400, 199] width 596 height 344
copy span "[PERSON_NAME]"
drag, startPoint x: 292, startPoint y: 43, endPoint x: 367, endPoint y: 44, distance: 74.5
click at [367, 44] on div "[PERSON_NAME] and [PERSON_NAME], trustees of the 1990 Matsuno Revocable Trust d…" at bounding box center [259, 42] width 297 height 9
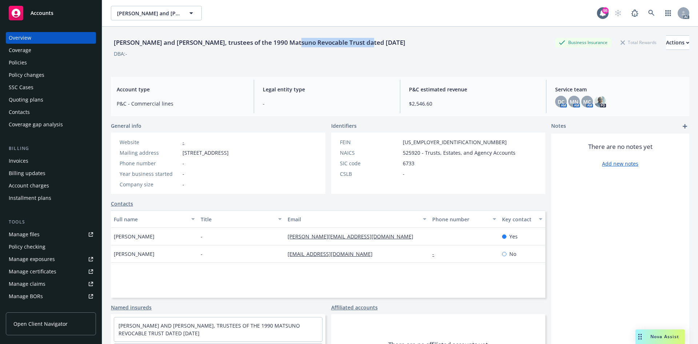
copy div "Matsuno Revocable Trust"
click at [648, 11] on icon at bounding box center [651, 13] width 7 height 7
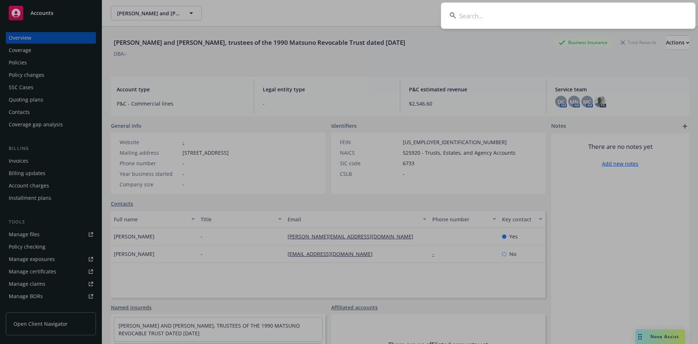
click at [638, 11] on input at bounding box center [568, 16] width 255 height 26
type input "Matsuno Revocable Trust"
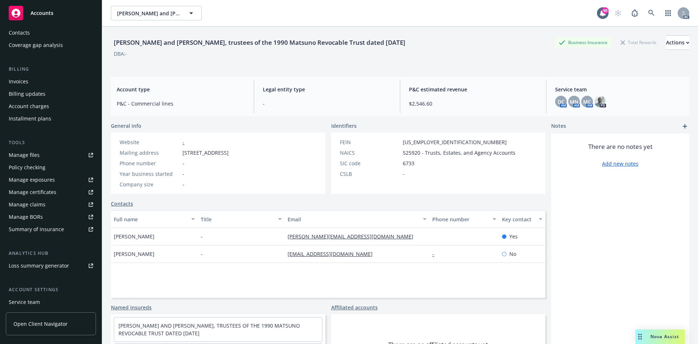
scroll to position [130, 0]
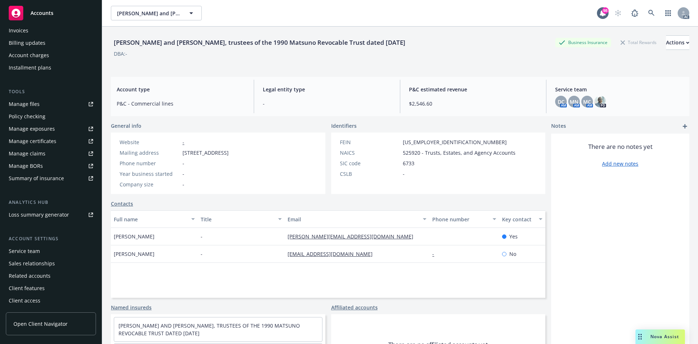
click at [53, 249] on div "Service team" at bounding box center [51, 251] width 84 height 12
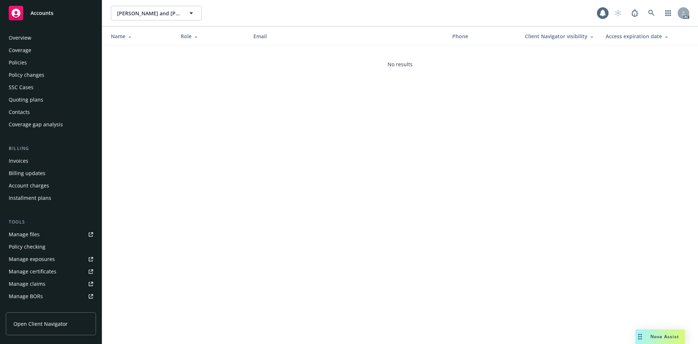
scroll to position [130, 0]
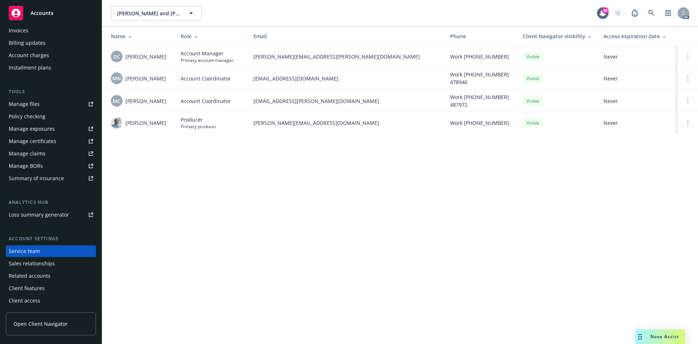
drag, startPoint x: 124, startPoint y: 56, endPoint x: 167, endPoint y: 60, distance: 43.1
click at [167, 60] on div "DC [PERSON_NAME]" at bounding box center [140, 57] width 58 height 12
copy span "[PERSON_NAME]"
drag, startPoint x: 125, startPoint y: 123, endPoint x: 151, endPoint y: 125, distance: 25.2
click at [151, 125] on div "[PERSON_NAME]" at bounding box center [140, 123] width 58 height 12
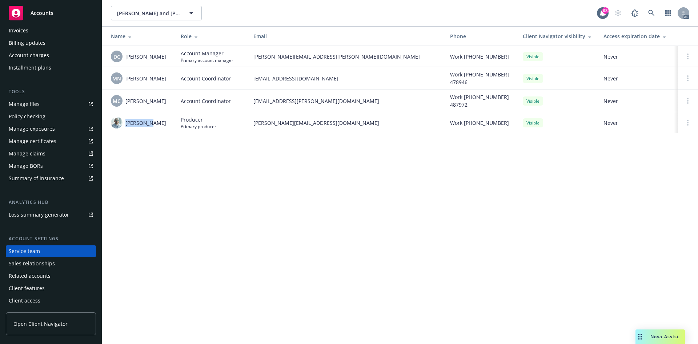
copy span "[PERSON_NAME]"
click at [146, 140] on div "Name Role Email Phone Client Navigator visibility Access expiration date DC [PE…" at bounding box center [400, 84] width 596 height 115
drag, startPoint x: 127, startPoint y: 84, endPoint x: 169, endPoint y: 82, distance: 41.5
click at [169, 82] on div "MN [PERSON_NAME]" at bounding box center [140, 78] width 58 height 12
copy span "[PERSON_NAME]"
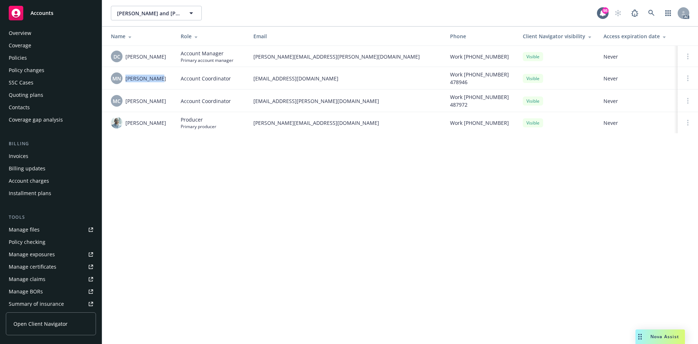
scroll to position [0, 0]
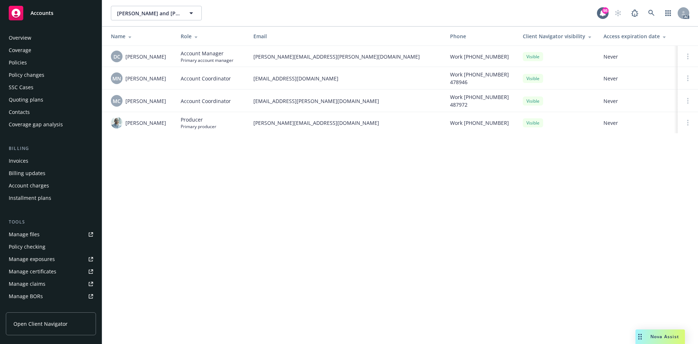
click at [32, 31] on div "Overview Coverage Policies Policy changes SSC Cases Quoting plans Contacts Cove…" at bounding box center [51, 183] width 102 height 320
click at [20, 40] on div "Overview" at bounding box center [20, 38] width 23 height 12
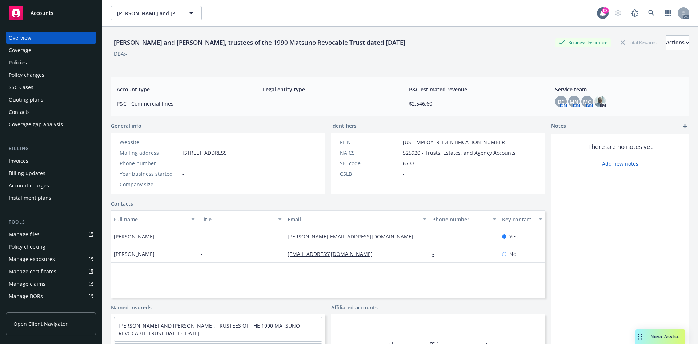
click at [22, 63] on div "Policies" at bounding box center [18, 63] width 18 height 12
click at [19, 97] on div "Quoting plans" at bounding box center [26, 100] width 35 height 12
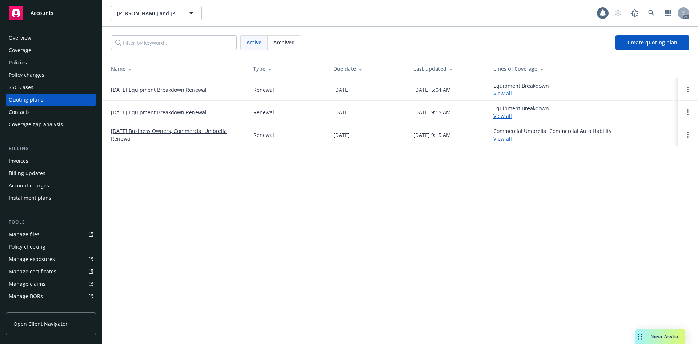
drag, startPoint x: 108, startPoint y: 87, endPoint x: 227, endPoint y: 88, distance: 118.5
click at [229, 89] on td "12/01/25 Equipment Breakdown Renewal" at bounding box center [174, 89] width 145 height 23
copy link "12/01/25 Equipment Breakdown Renewal"
click at [46, 262] on div "Manage exposures" at bounding box center [32, 259] width 46 height 12
click at [146, 89] on link "12/01/25 Equipment Breakdown Renewal" at bounding box center [159, 90] width 96 height 8
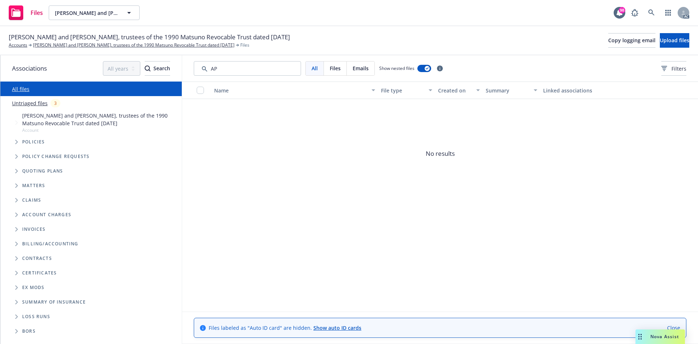
type input "A"
drag, startPoint x: 250, startPoint y: 72, endPoint x: 190, endPoint y: 57, distance: 61.7
click at [190, 57] on div "All Files Emails Show nested files Filters" at bounding box center [440, 68] width 516 height 26
drag, startPoint x: 240, startPoint y: 64, endPoint x: 139, endPoint y: 60, distance: 100.5
click at [139, 60] on div "Associations All years 2027 2026 2025 2024 2023 2022 2021 2020 2019 2018 2017 2…" at bounding box center [349, 199] width 698 height 288
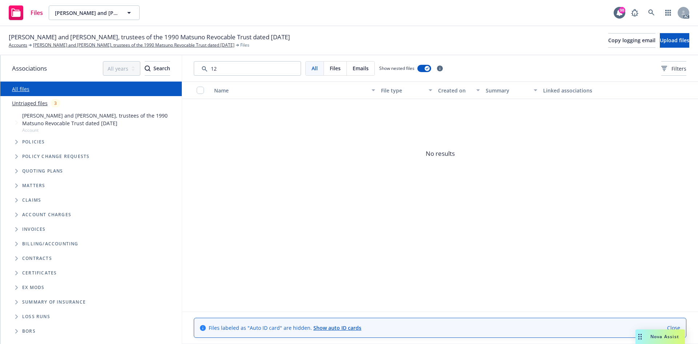
type input "125"
drag, startPoint x: 190, startPoint y: 69, endPoint x: 83, endPoint y: 46, distance: 109.4
click at [133, 64] on div "Associations All years 2027 2026 2025 2024 2023 2022 2021 2020 2019 2018 2017 2…" at bounding box center [349, 199] width 698 height 288
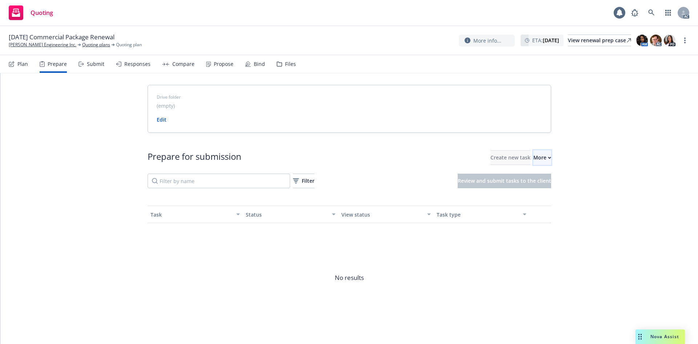
click at [534, 160] on div "More" at bounding box center [542, 158] width 18 height 14
click at [545, 186] on link "Go to Indio account" at bounding box center [559, 191] width 104 height 15
click at [33, 40] on span "[DATE] Commercial Package Renewal" at bounding box center [62, 37] width 106 height 9
click at [32, 42] on link "[PERSON_NAME] Engineering Inc." at bounding box center [43, 44] width 68 height 7
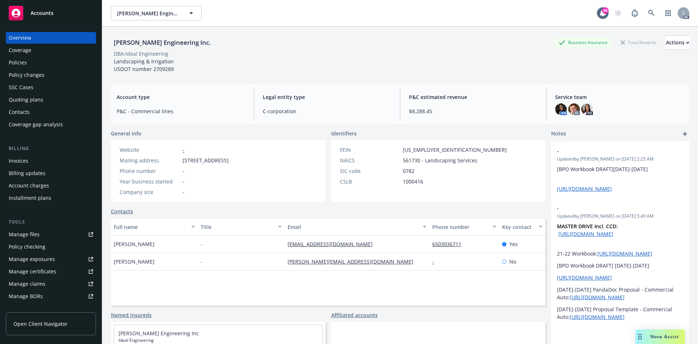
click at [38, 98] on div "Quoting plans" at bounding box center [26, 100] width 35 height 12
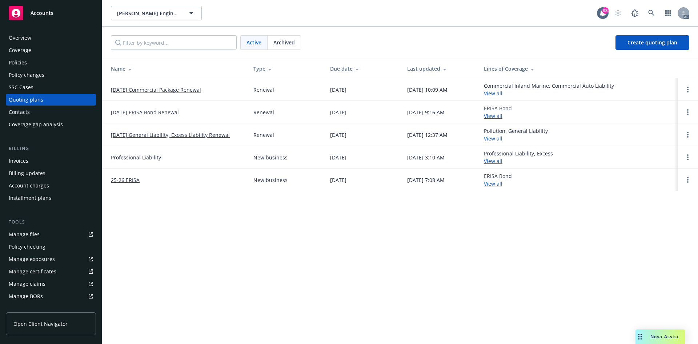
click at [135, 89] on link "11/12/25 Commercial Package Renewal" at bounding box center [156, 90] width 90 height 8
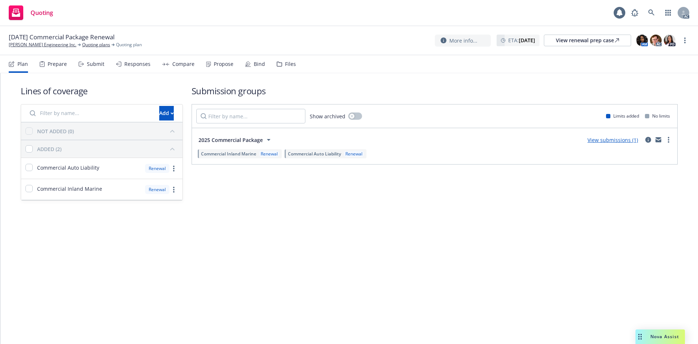
click at [58, 62] on div "Prepare" at bounding box center [57, 64] width 19 height 6
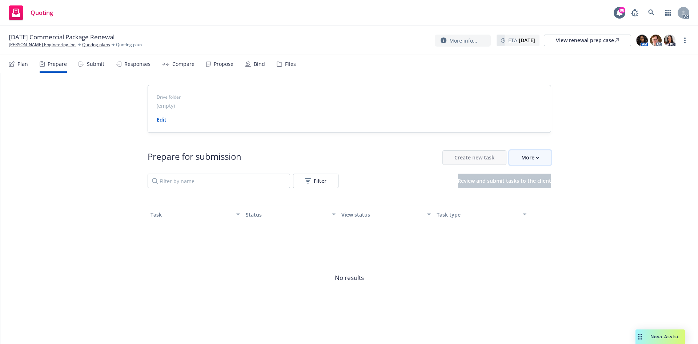
click at [529, 159] on div "More" at bounding box center [530, 158] width 18 height 14
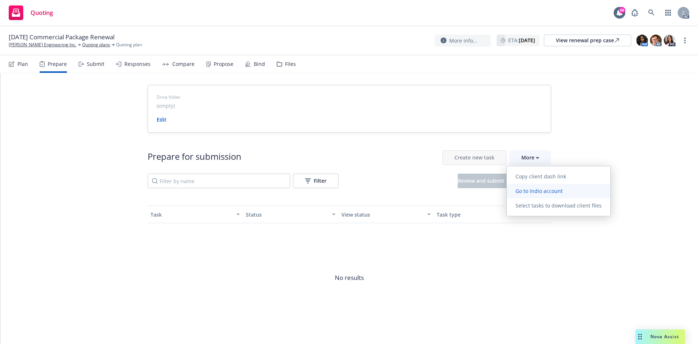
click at [537, 190] on span "Go to Indio account" at bounding box center [539, 190] width 65 height 7
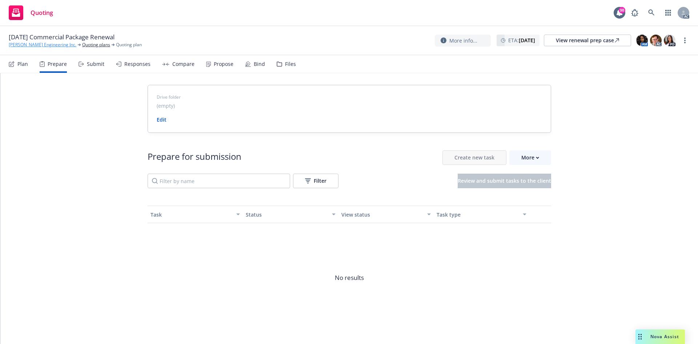
click at [26, 44] on link "[PERSON_NAME] Engineering Inc." at bounding box center [43, 44] width 68 height 7
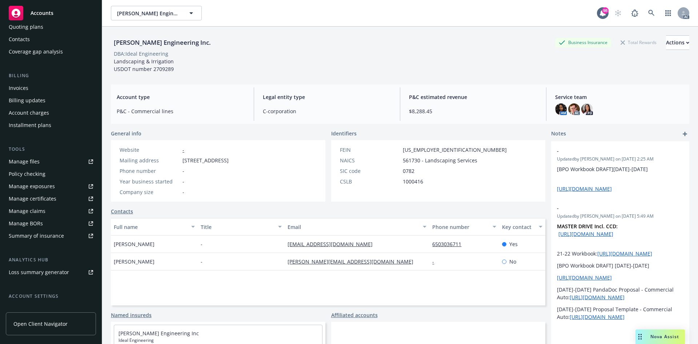
scroll to position [130, 0]
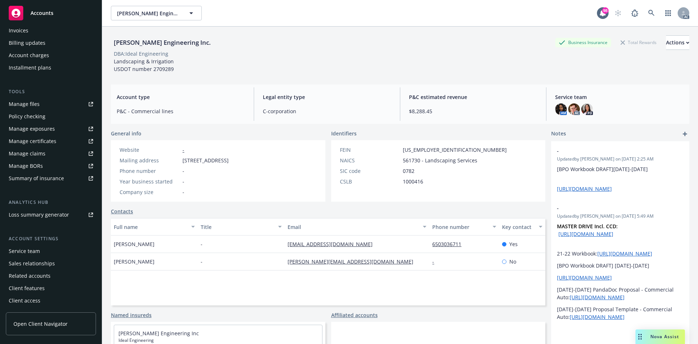
click at [33, 252] on div "Service team" at bounding box center [24, 251] width 31 height 12
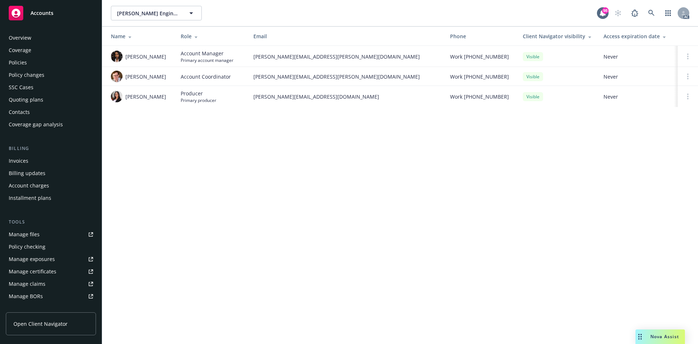
click at [50, 61] on div "Policies" at bounding box center [51, 63] width 84 height 12
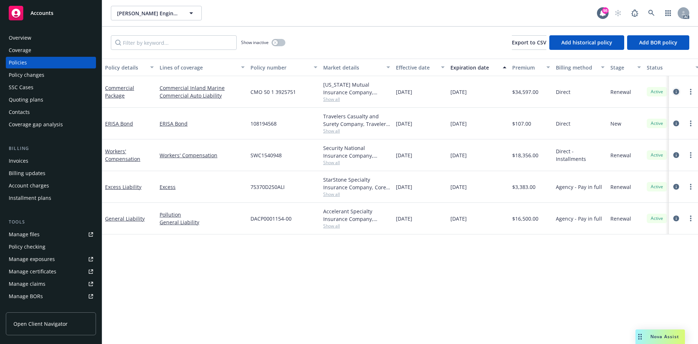
click at [677, 91] on icon "circleInformation" at bounding box center [676, 92] width 6 height 6
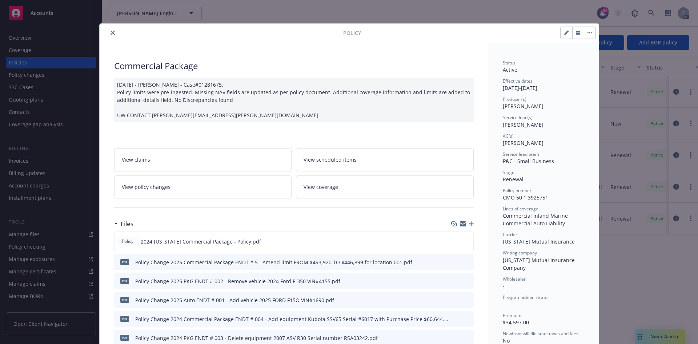
scroll to position [109, 0]
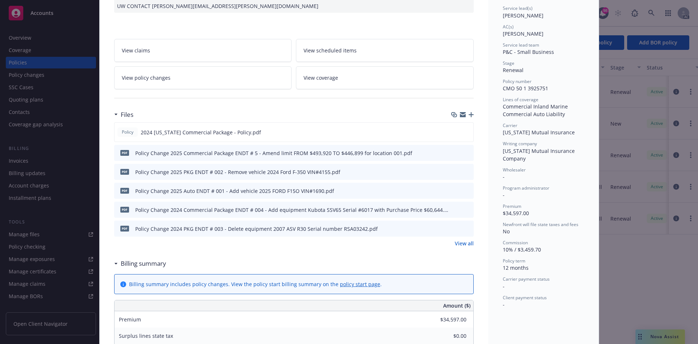
click at [470, 243] on link "View all" at bounding box center [464, 243] width 19 height 8
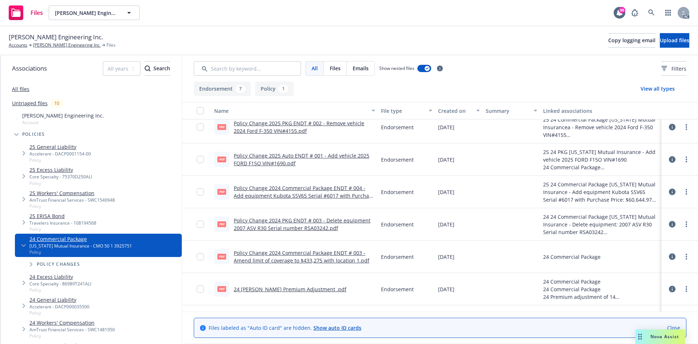
scroll to position [67, 0]
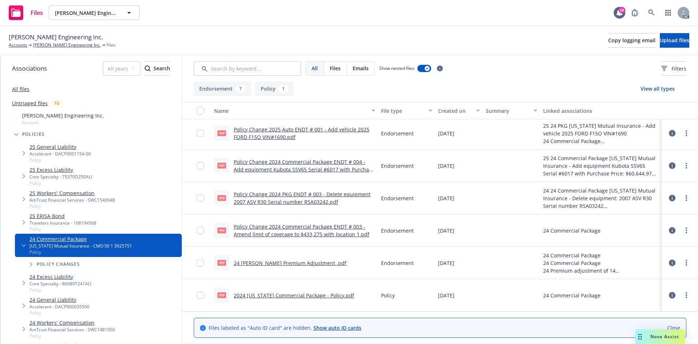
click at [317, 293] on link "2024 [US_STATE] Commercial Package - Policy.pdf" at bounding box center [294, 295] width 120 height 7
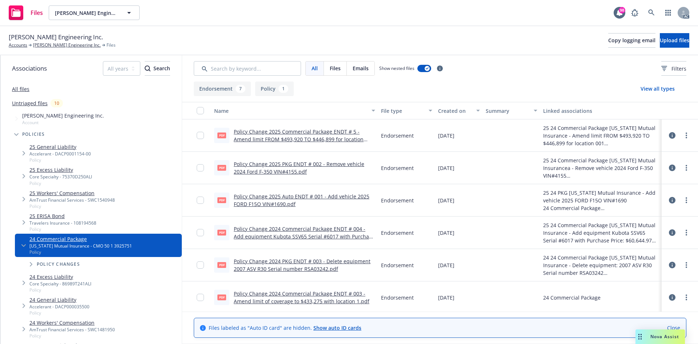
click at [312, 133] on link "Policy Change 2025 Commercial Package ENDT # 5 - Amend limit FROM $493,920 TO $…" at bounding box center [299, 139] width 130 height 22
click at [49, 47] on link "[PERSON_NAME] Engineering Inc." at bounding box center [67, 45] width 68 height 7
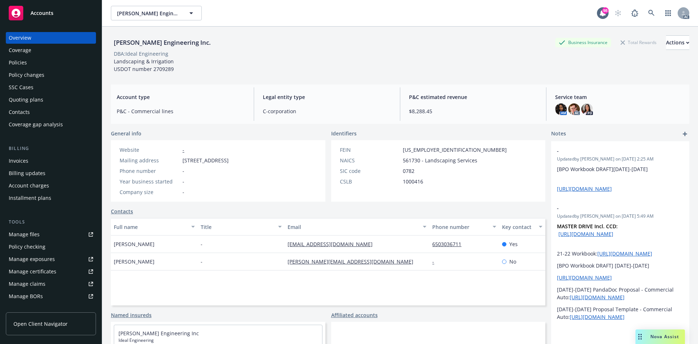
click at [39, 232] on link "Manage files" at bounding box center [51, 234] width 90 height 12
drag, startPoint x: 113, startPoint y: 246, endPoint x: 155, endPoint y: 239, distance: 42.4
click at [155, 239] on div "David Alfaro" at bounding box center [154, 243] width 87 height 17
click at [15, 60] on div "Policies" at bounding box center [18, 63] width 18 height 12
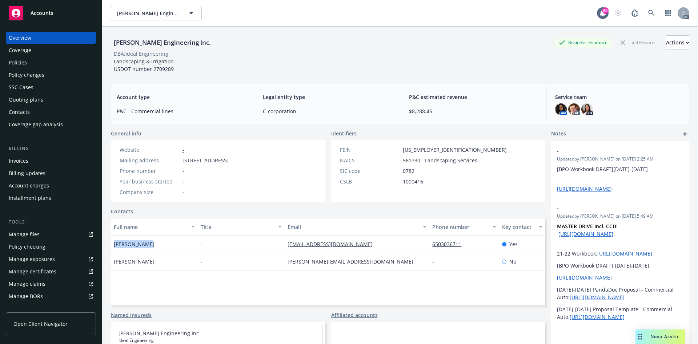
click at [15, 60] on div "Policies" at bounding box center [18, 63] width 18 height 12
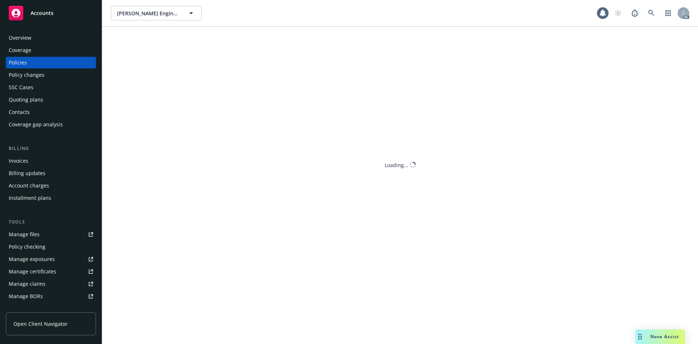
click at [15, 60] on div "Policies" at bounding box center [18, 63] width 18 height 12
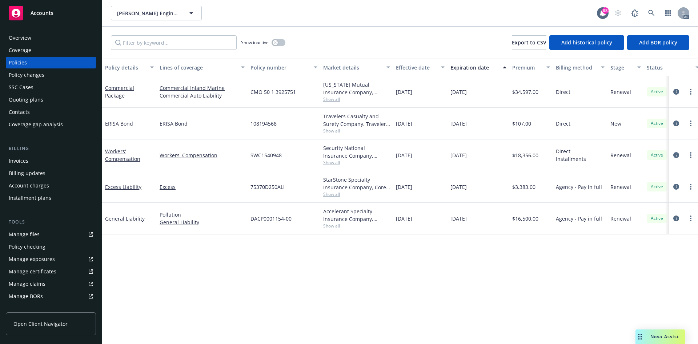
click at [334, 100] on span "Show all" at bounding box center [356, 99] width 67 height 6
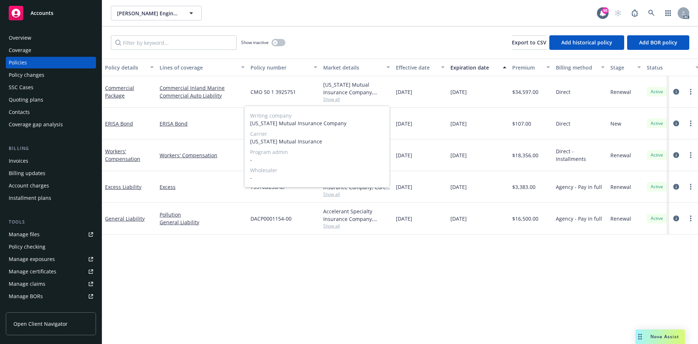
click at [324, 100] on span "Show all" at bounding box center [356, 99] width 67 height 6
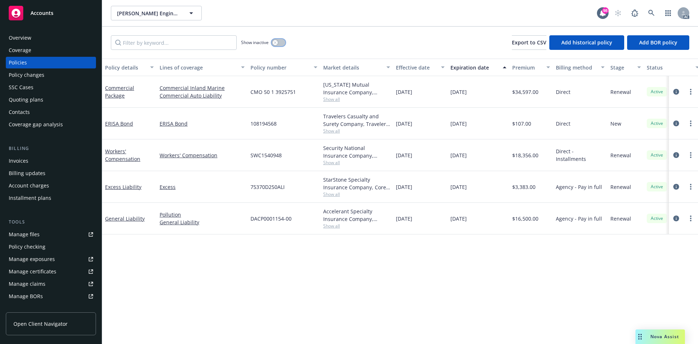
click at [273, 43] on div "button" at bounding box center [275, 42] width 5 height 5
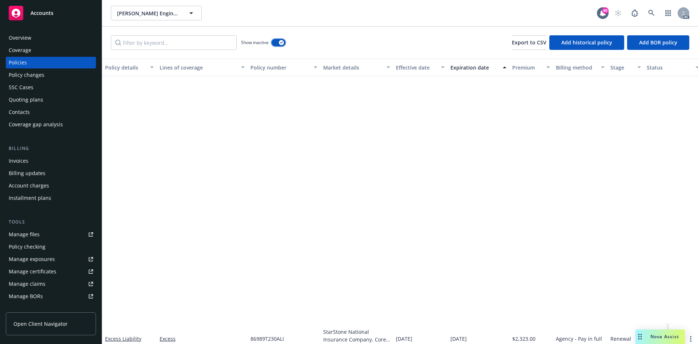
scroll to position [664, 0]
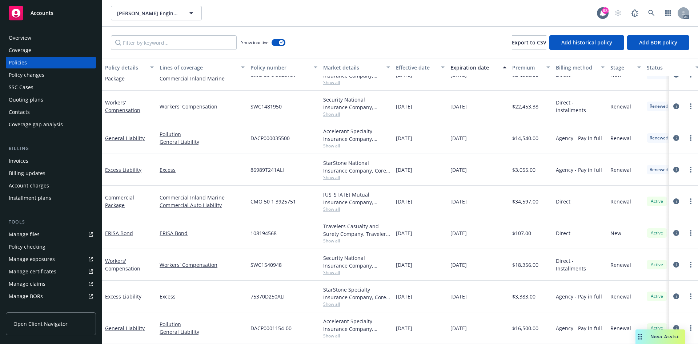
drag, startPoint x: 396, startPoint y: 199, endPoint x: 417, endPoint y: 199, distance: 21.1
click at [417, 199] on div "11/12/2024" at bounding box center [420, 201] width 55 height 32
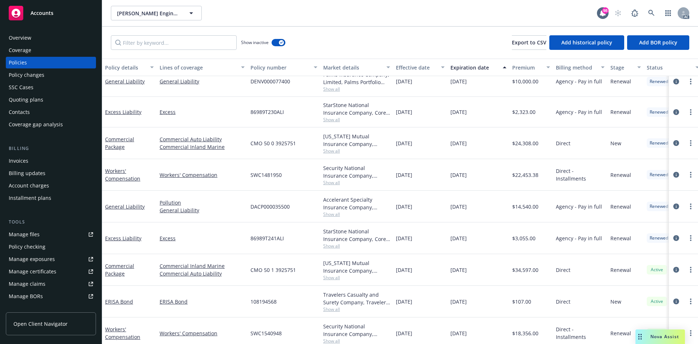
scroll to position [591, 0]
drag, startPoint x: 394, startPoint y: 148, endPoint x: 451, endPoint y: 143, distance: 57.7
click at [451, 143] on div "Commercial Package Commercial Auto Liability Commercial Inland Marine CMO 50 0 …" at bounding box center [453, 145] width 702 height 32
click at [335, 150] on span "Show all" at bounding box center [356, 152] width 67 height 6
click at [323, 129] on div "Oregon Mutual Insurance Company, Oregon Mutual Insurance Show all" at bounding box center [356, 145] width 73 height 32
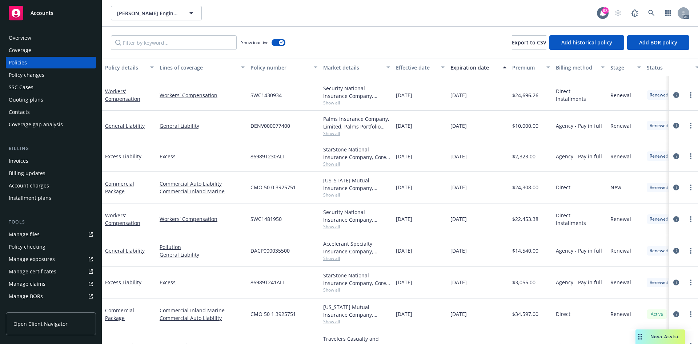
scroll to position [482, 0]
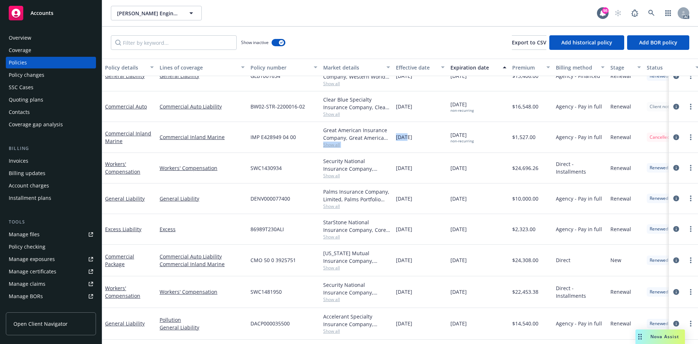
drag, startPoint x: 392, startPoint y: 136, endPoint x: 406, endPoint y: 136, distance: 13.8
click at [406, 136] on div "Commercial Inland Marine Commercial Inland Marine IMP E428949 04 00 Great Ameri…" at bounding box center [453, 137] width 702 height 31
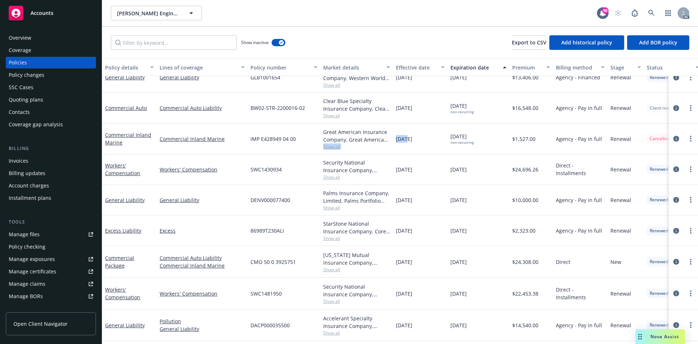
scroll to position [446, 0]
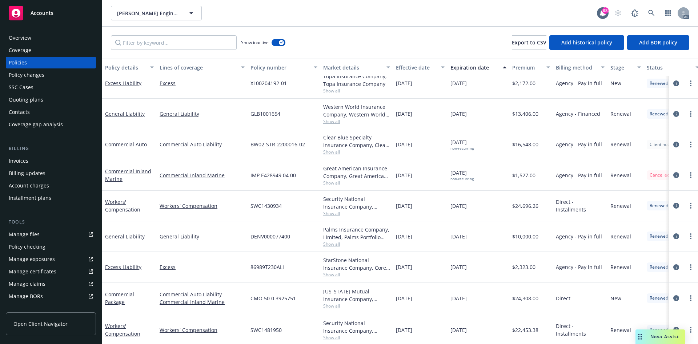
click at [422, 182] on div "02/05/2023" at bounding box center [420, 175] width 55 height 31
drag, startPoint x: 397, startPoint y: 174, endPoint x: 472, endPoint y: 177, distance: 74.9
click at [472, 177] on div "Commercial Inland Marine Commercial Inland Marine IMP E428949 04 00 Great Ameri…" at bounding box center [453, 175] width 702 height 31
click at [334, 182] on span "Show all" at bounding box center [356, 183] width 67 height 6
click at [309, 177] on div "IMP E428949 04 00" at bounding box center [284, 175] width 73 height 31
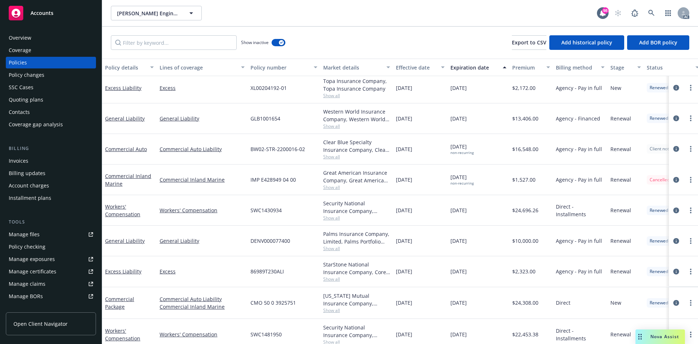
scroll to position [373, 0]
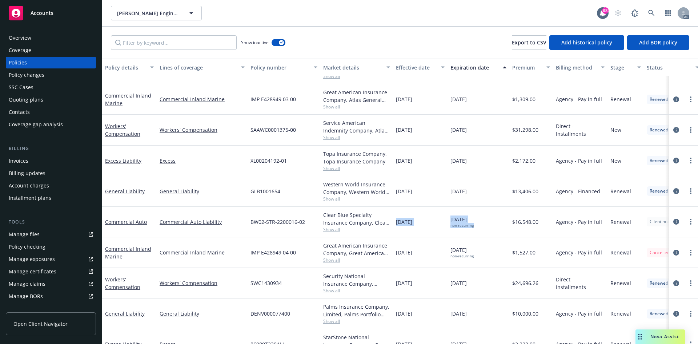
drag, startPoint x: 396, startPoint y: 224, endPoint x: 473, endPoint y: 225, distance: 77.8
click at [473, 225] on div "Commercial Auto Commercial Auto Liability BW02-STR-2200016-02 Clear Blue Specia…" at bounding box center [453, 222] width 702 height 31
click at [327, 228] on span "Show all" at bounding box center [356, 229] width 67 height 6
click at [322, 223] on div "Clear Blue Specialty Insurance Company, Clear Blue Specialty Insurance Company,…" at bounding box center [356, 222] width 73 height 31
click at [21, 41] on div "Overview" at bounding box center [20, 38] width 23 height 12
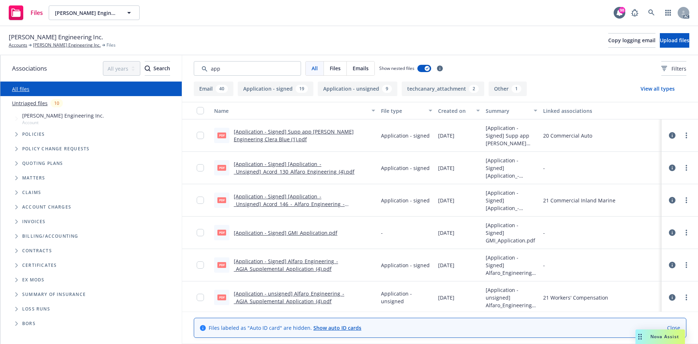
click at [445, 114] on div "Created on" at bounding box center [455, 111] width 34 height 8
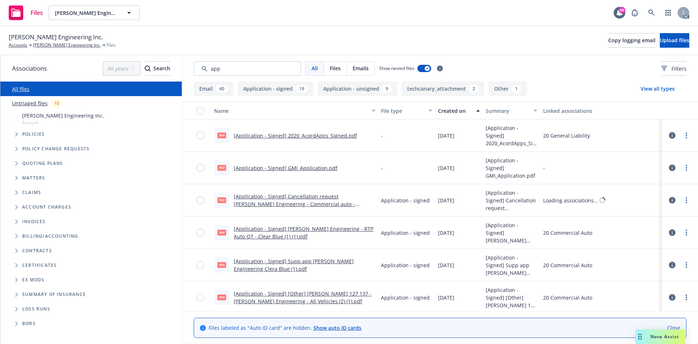
click at [445, 114] on div "Created on" at bounding box center [455, 111] width 34 height 8
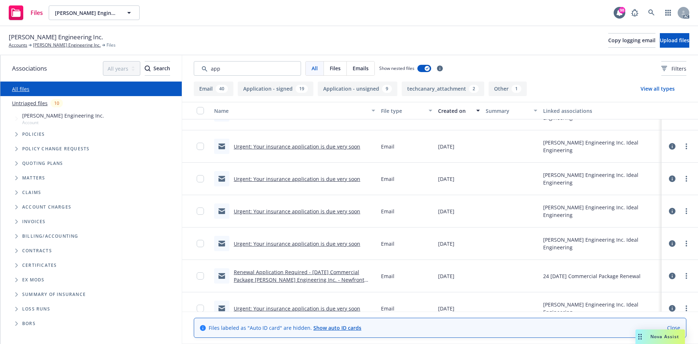
scroll to position [364, 0]
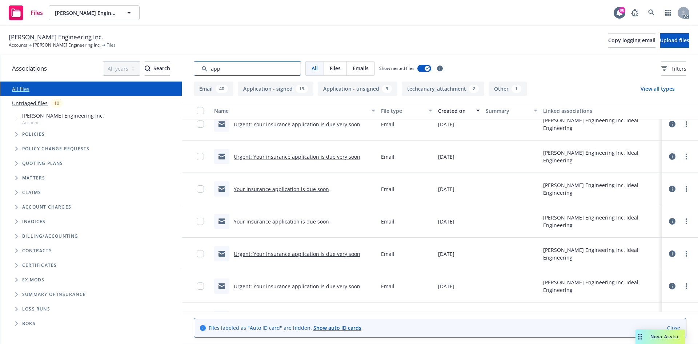
click at [235, 70] on input "Search by keyword..." at bounding box center [247, 68] width 107 height 15
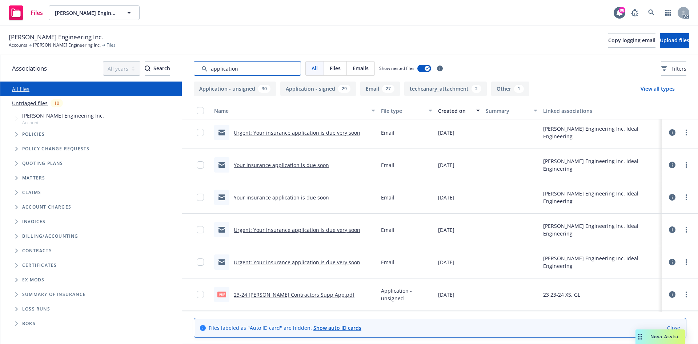
scroll to position [477, 0]
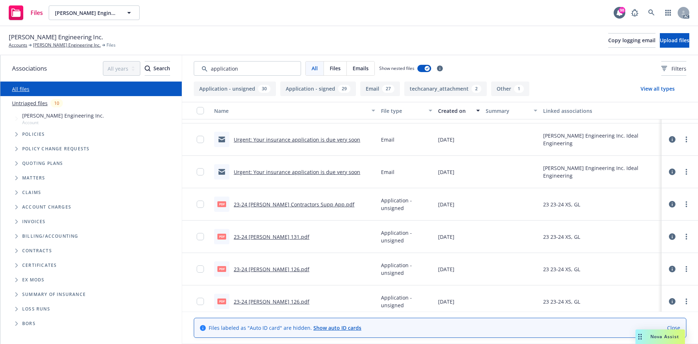
click at [461, 117] on button "Created on" at bounding box center [459, 110] width 48 height 17
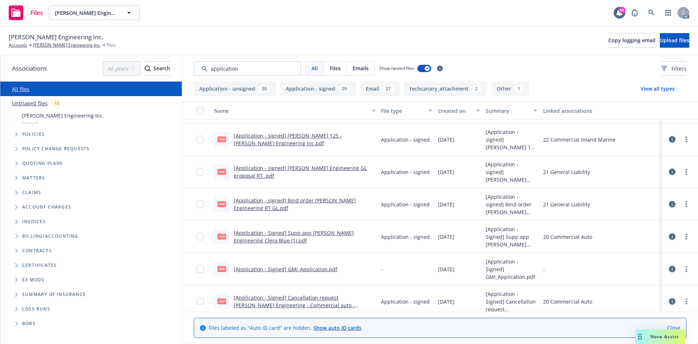
click at [461, 117] on button "Created on" at bounding box center [459, 110] width 48 height 17
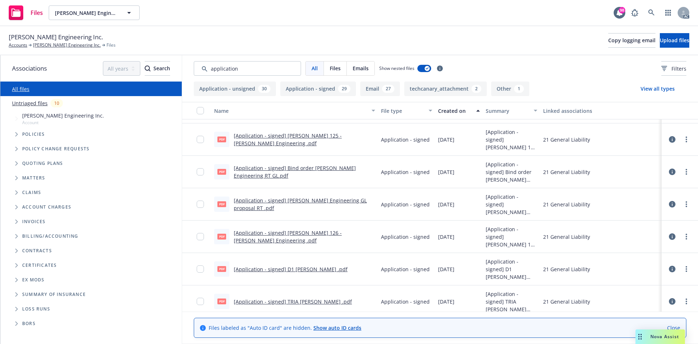
click at [461, 117] on button "Created on" at bounding box center [459, 110] width 48 height 17
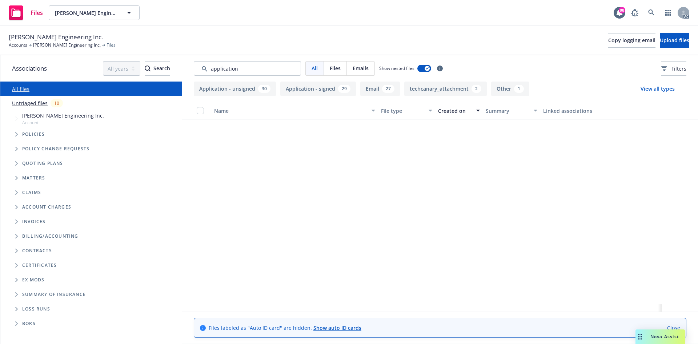
scroll to position [545, 0]
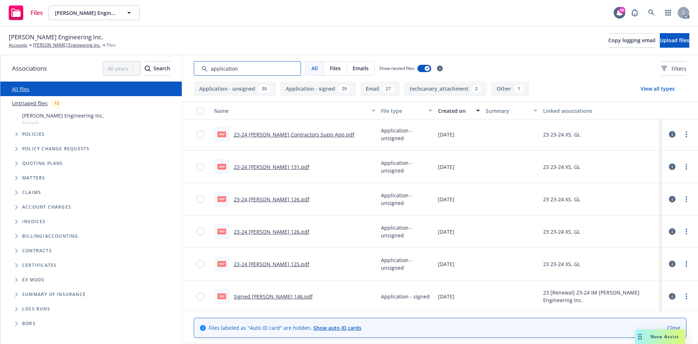
drag, startPoint x: 243, startPoint y: 70, endPoint x: 166, endPoint y: 56, distance: 77.9
click at [166, 56] on div "Associations All years 2027 2026 2025 2024 2023 2022 2021 2020 2019 2018 2017 2…" at bounding box center [349, 199] width 698 height 288
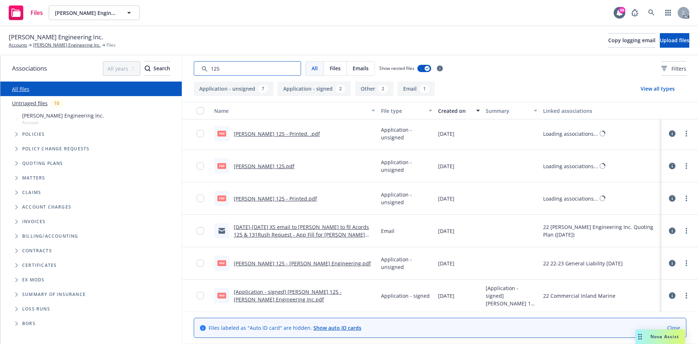
scroll to position [0, 0]
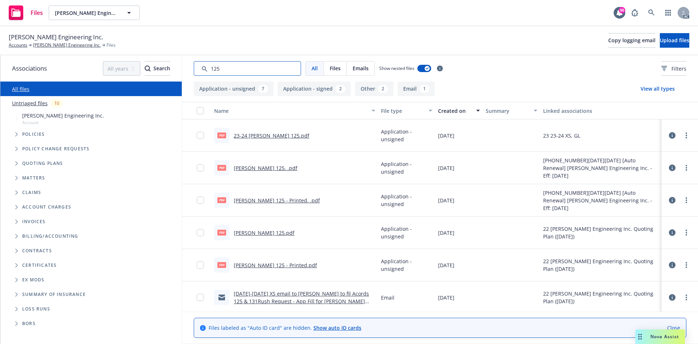
type input "125"
click at [461, 112] on div "Created on" at bounding box center [455, 111] width 34 height 8
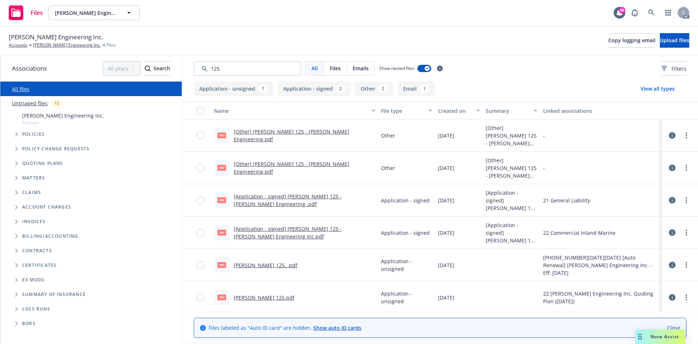
click at [461, 112] on div "Created on" at bounding box center [455, 111] width 34 height 8
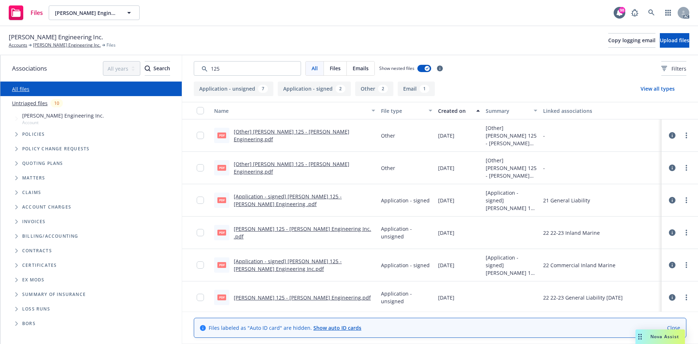
click at [458, 109] on div "Created on" at bounding box center [455, 111] width 34 height 8
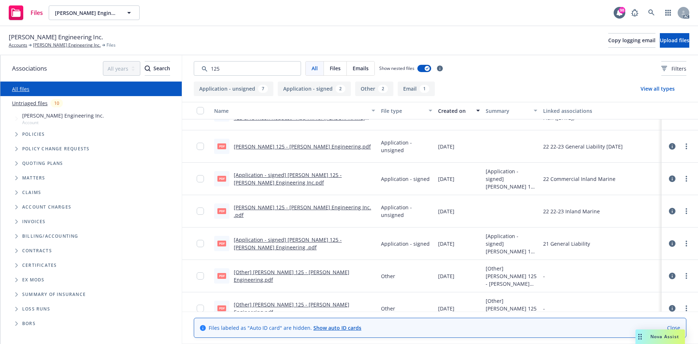
scroll to position [195, 0]
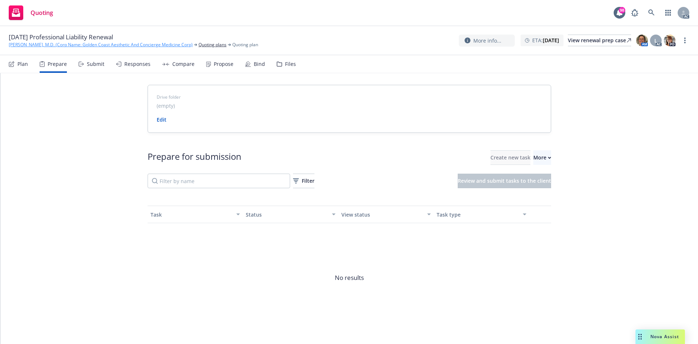
click at [59, 47] on link "[PERSON_NAME], M.D. (Corp Name: Golden Coast Aesthetic And Concierge Medicine C…" at bounding box center [101, 44] width 184 height 7
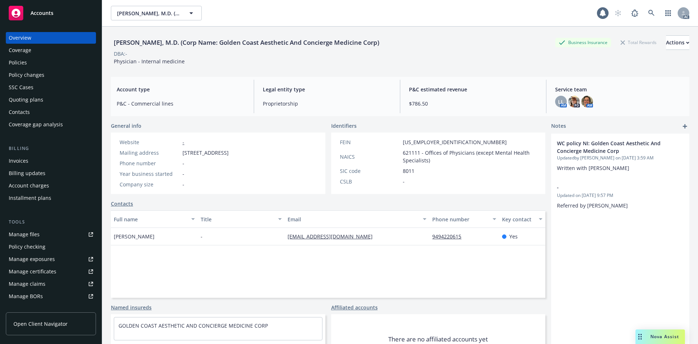
click at [33, 60] on div "Policies" at bounding box center [51, 63] width 84 height 12
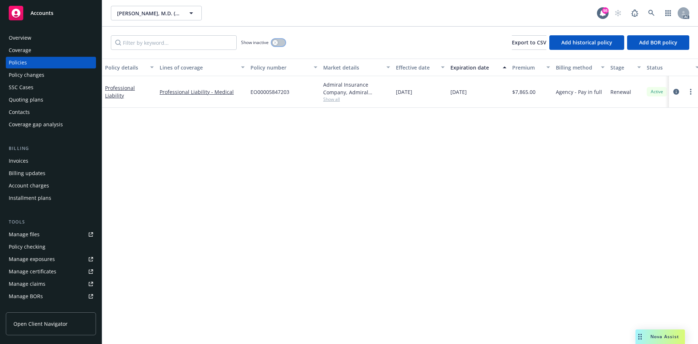
click at [279, 44] on button "button" at bounding box center [279, 42] width 14 height 7
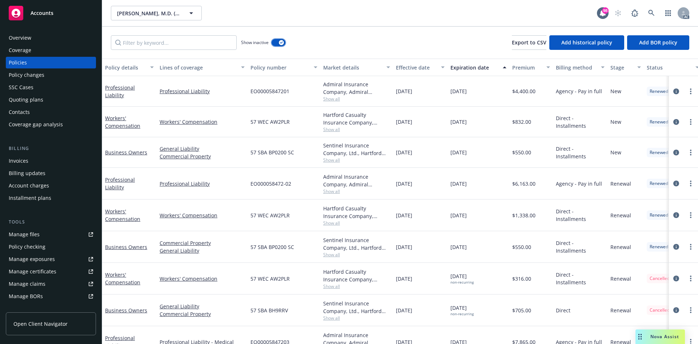
scroll to position [19, 0]
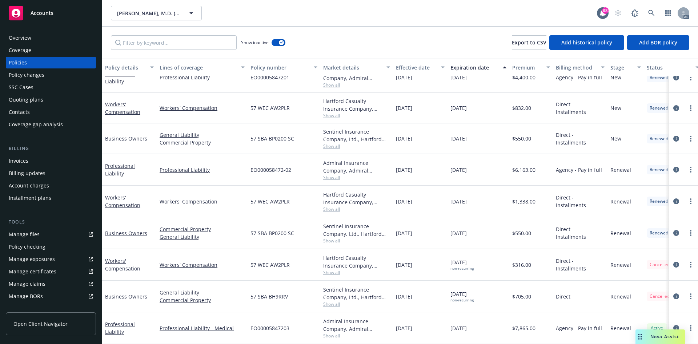
click at [45, 232] on link "Manage files" at bounding box center [51, 234] width 90 height 12
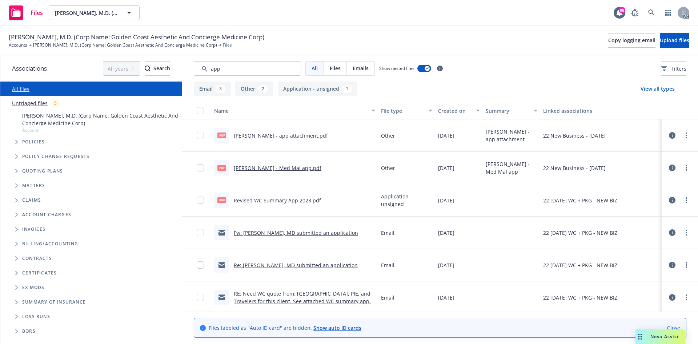
type input "app"
click at [458, 111] on div "Created on" at bounding box center [455, 111] width 34 height 8
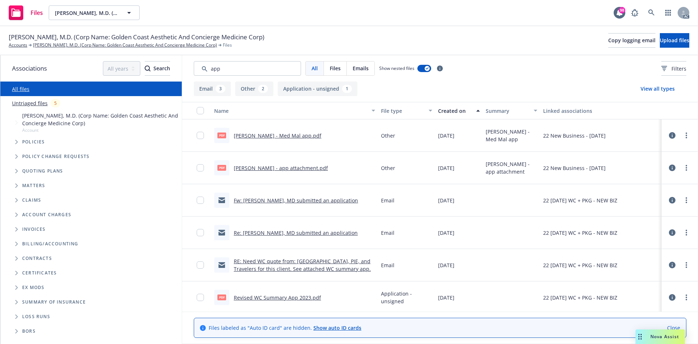
click at [458, 111] on div "Created on" at bounding box center [455, 111] width 34 height 8
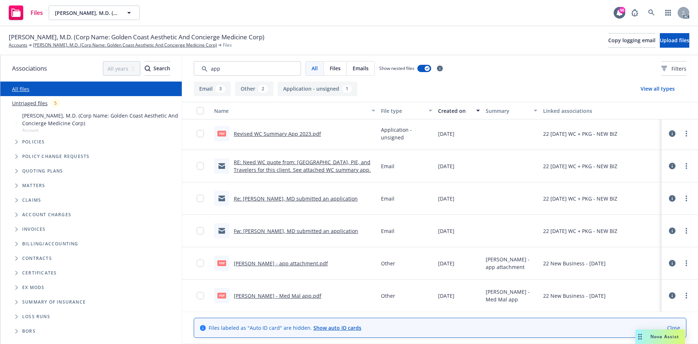
scroll to position [2, 0]
click at [269, 266] on div "Ghalib Wahidi - app attachment.pdf" at bounding box center [281, 263] width 94 height 8
click at [271, 266] on link "Ghalib Wahidi - app attachment.pdf" at bounding box center [281, 262] width 94 height 7
click at [293, 292] on link "Ghalib Wahidi - Med Mal app.pdf" at bounding box center [278, 295] width 88 height 7
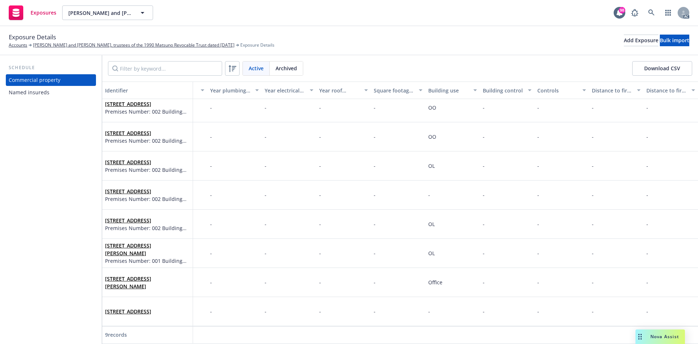
scroll to position [40, 1663]
drag, startPoint x: 593, startPoint y: 337, endPoint x: 495, endPoint y: 341, distance: 98.2
click at [486, 341] on div "Identifier Display name Location number Building number Description Address Rev…" at bounding box center [400, 212] width 596 height 262
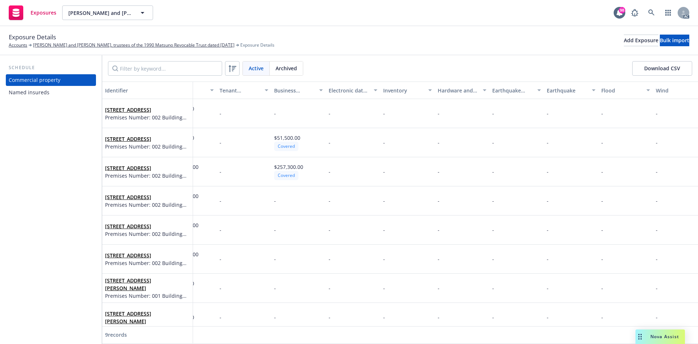
scroll to position [40, 433]
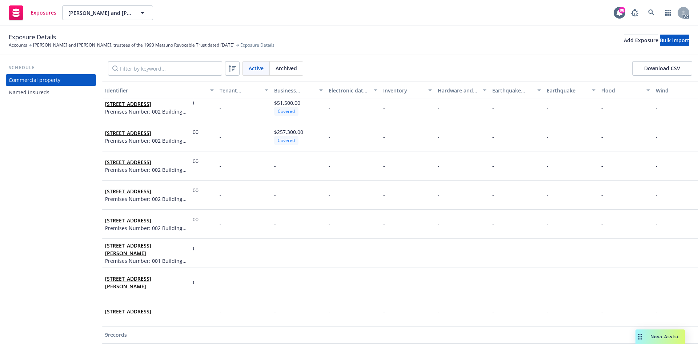
drag, startPoint x: 365, startPoint y: 337, endPoint x: 390, endPoint y: 338, distance: 25.1
click at [390, 338] on div "Identifier Display name Location number Building number Description Address Rev…" at bounding box center [400, 212] width 596 height 262
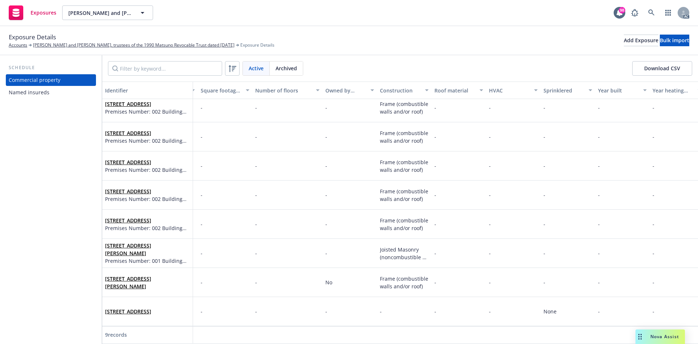
scroll to position [0, 1161]
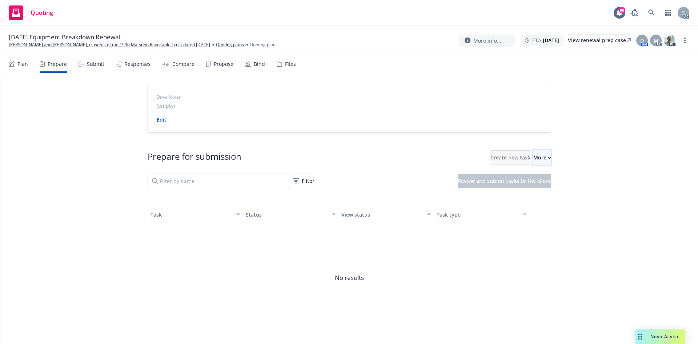
click at [533, 152] on div "More" at bounding box center [542, 158] width 18 height 14
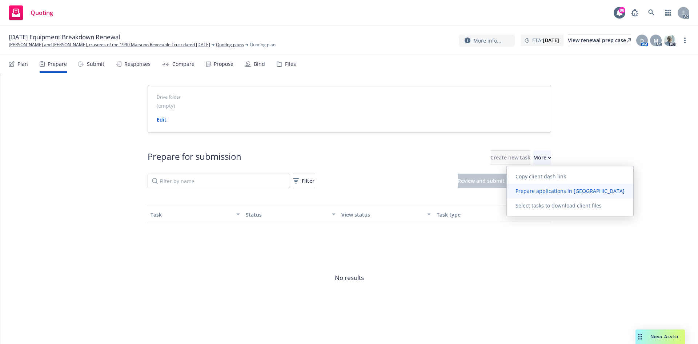
click at [521, 191] on span "Prepare applications in Indio" at bounding box center [570, 190] width 127 height 7
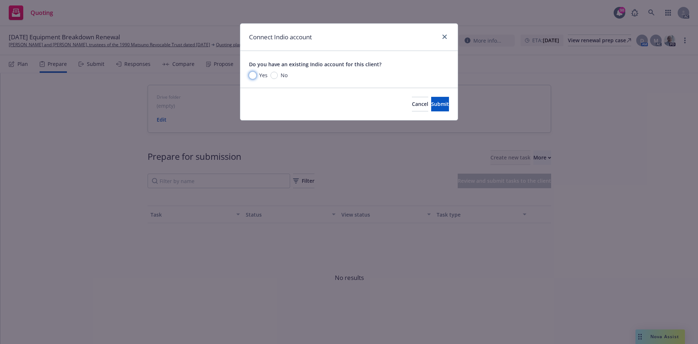
click at [256, 75] on input "Yes" at bounding box center [252, 75] width 7 height 7
radio input "true"
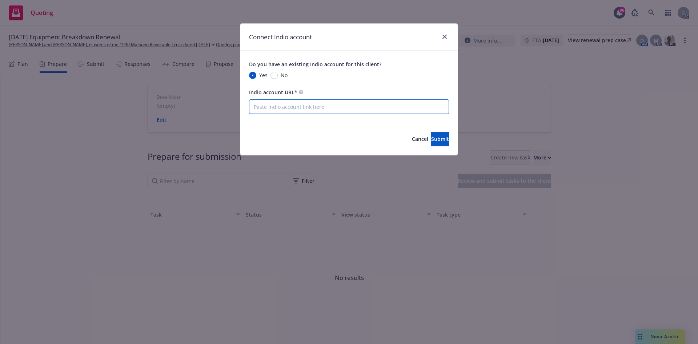
click at [331, 109] on input "Indio account URL*" at bounding box center [349, 106] width 200 height 15
paste input "https://newfront.useindio.com/accounts/10133387/submissions/2189245/data-collec…"
drag, startPoint x: 377, startPoint y: 118, endPoint x: 383, endPoint y: 111, distance: 9.3
click at [377, 118] on div "Do you have an existing Indio account for this client? Yes No Indio account URL…" at bounding box center [348, 87] width 217 height 72
click at [383, 111] on input "https://newfront.useindio.com/accounts/10133387/submissions/2189245/data-collec…" at bounding box center [349, 106] width 200 height 15
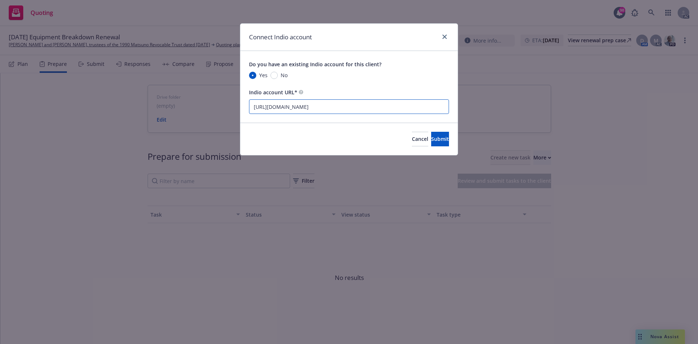
drag, startPoint x: 436, startPoint y: 106, endPoint x: 213, endPoint y: 106, distance: 222.9
click at [213, 106] on div "Connect Indio account Do you have an existing Indio account for this client? Ye…" at bounding box center [349, 172] width 698 height 344
drag, startPoint x: 299, startPoint y: 111, endPoint x: 170, endPoint y: 112, distance: 129.4
click at [173, 113] on div "Connect Indio account Do you have an existing Indio account for this client? Ye…" at bounding box center [349, 172] width 698 height 344
paste input "https://newfront.useindio.com/accounts/10133387/submissions"
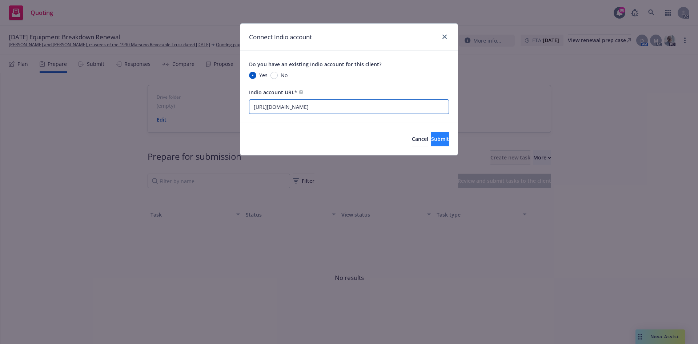
type input "https://newfront.useindio.com/accounts/10133387/submissions"
click at [431, 136] on span "Submit" at bounding box center [440, 138] width 18 height 7
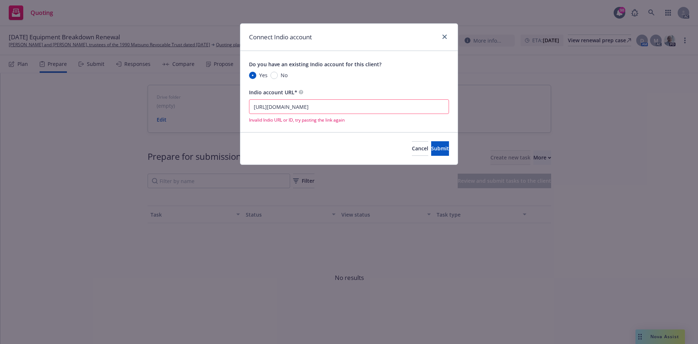
click at [295, 102] on input "https://newfront.useindio.com/accounts/10133387/submissions" at bounding box center [349, 106] width 200 height 15
drag, startPoint x: 362, startPoint y: 108, endPoint x: 213, endPoint y: 99, distance: 149.8
click at [213, 99] on div "Connect Indio account Do you have an existing Indio account for this client? Ye…" at bounding box center [349, 172] width 698 height 344
click at [269, 104] on input "Indio account URL*" at bounding box center [349, 106] width 200 height 15
paste input "https://newfront.useindio.com/accounts/10133387/submissions"
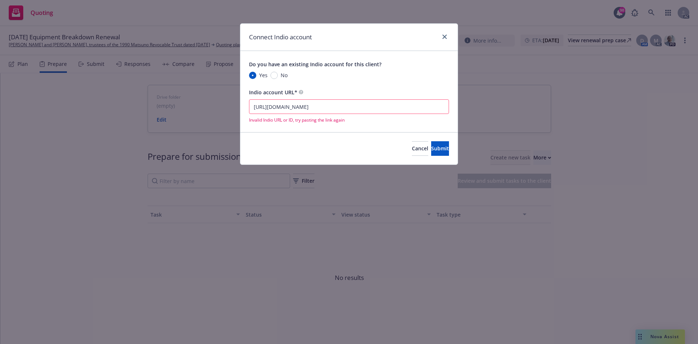
click at [253, 109] on input "https://newfront.useindio.com/accounts/10133387/submissions" at bounding box center [349, 106] width 200 height 15
type input "https://newfront.useindio.com/accounts/10133387/submissions"
click at [431, 152] on button "Submit" at bounding box center [440, 148] width 18 height 15
click at [431, 148] on span "Submit" at bounding box center [440, 148] width 18 height 7
click at [450, 33] on div "Connect Indio account" at bounding box center [348, 37] width 217 height 27
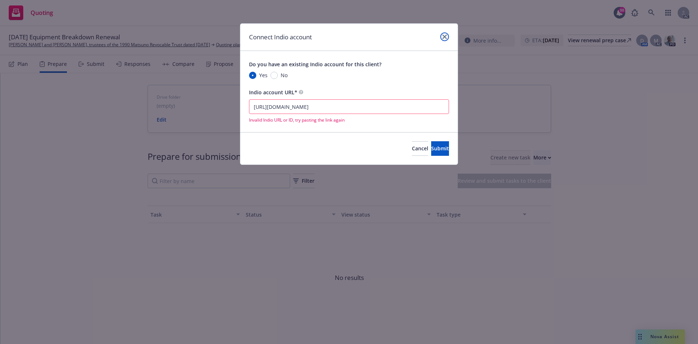
click at [446, 34] on link "close" at bounding box center [444, 36] width 9 height 9
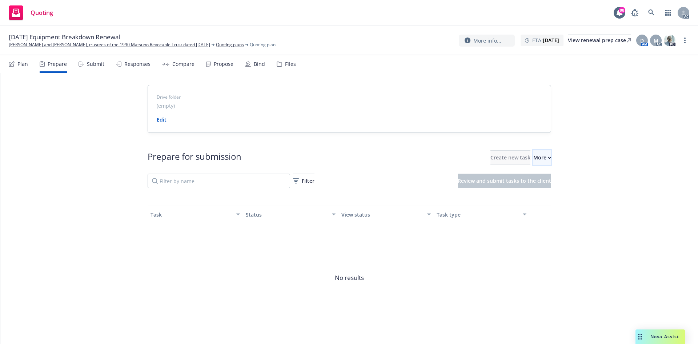
click at [533, 156] on div "More" at bounding box center [542, 158] width 18 height 14
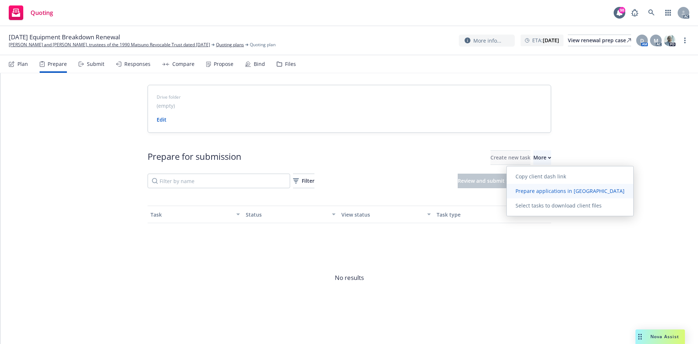
click at [530, 192] on span "Prepare applications in Indio" at bounding box center [570, 190] width 127 height 7
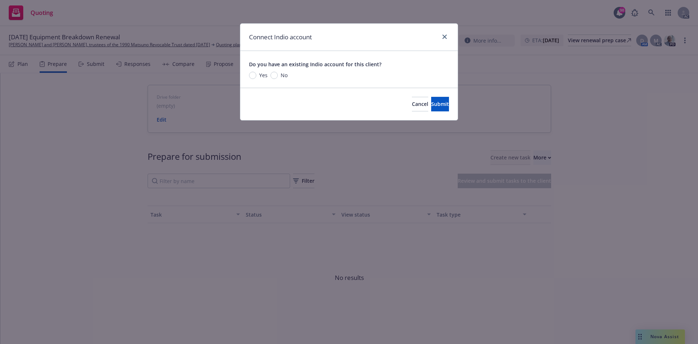
click at [259, 76] on span "Yes" at bounding box center [261, 75] width 11 height 8
click at [256, 76] on input "Yes" at bounding box center [252, 75] width 7 height 7
radio input "true"
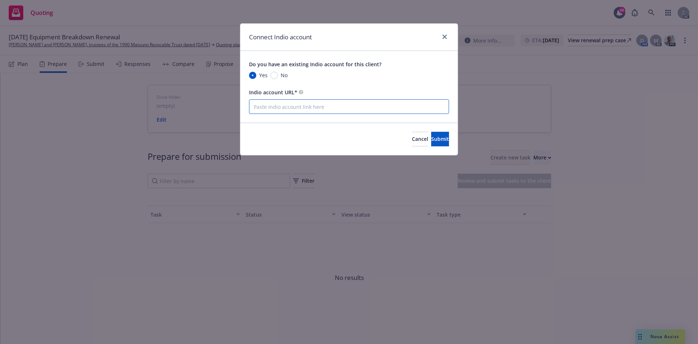
click at [324, 104] on input "Indio account URL*" at bounding box center [349, 106] width 200 height 15
paste input "https://newfront.useindio.com/accounts/10133387/submissions/2189245/data-collec…"
type input "https://newfront.useindio.com/accounts/10133387/submissions/2189245/data-collec…"
click at [445, 140] on button "Submit" at bounding box center [440, 139] width 18 height 15
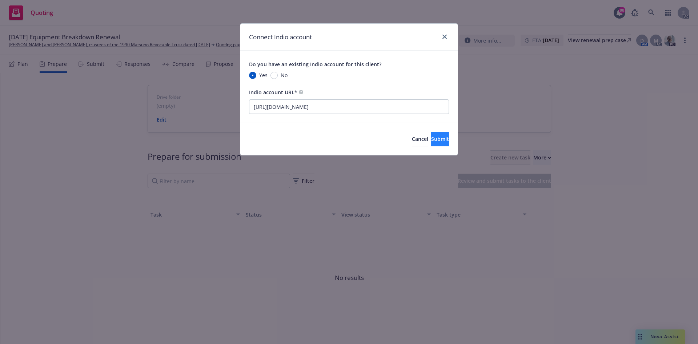
scroll to position [0, 0]
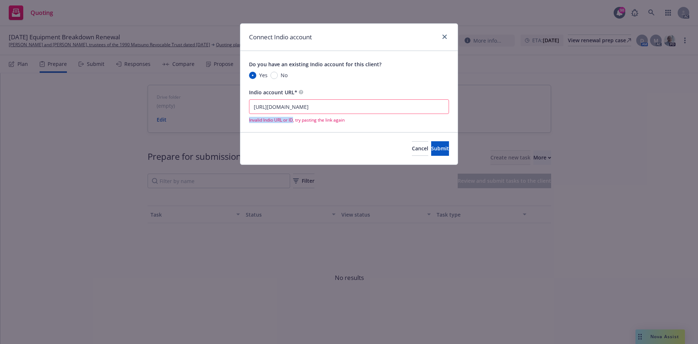
drag, startPoint x: 248, startPoint y: 120, endPoint x: 293, endPoint y: 121, distance: 44.4
click at [293, 121] on div "Do you have an existing Indio account for this client? Yes No Indio account URL…" at bounding box center [348, 91] width 217 height 81
copy span "Invalid Indio URL or ID"
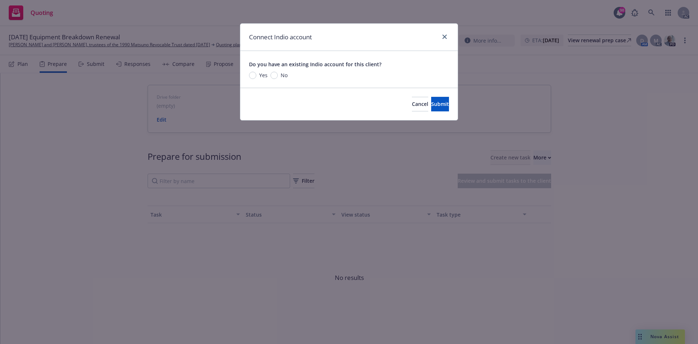
click at [260, 73] on span "Yes" at bounding box center [263, 75] width 8 height 8
click at [256, 73] on input "Yes" at bounding box center [252, 75] width 7 height 7
radio input "true"
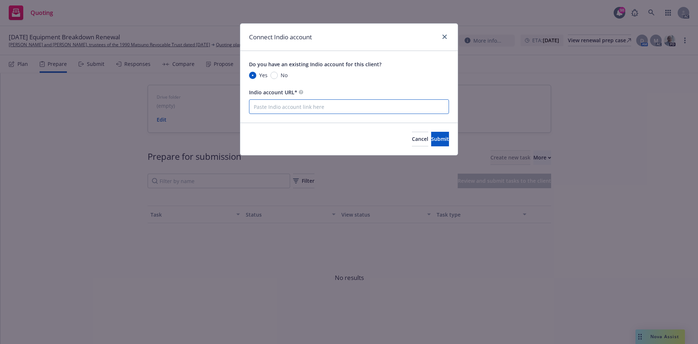
click at [354, 109] on input "Indio account URL*" at bounding box center [349, 106] width 200 height 15
paste input "https://newfront.useindio.com/accounts/10133387/submissions"
type input "https://newfront.useindio.com/accounts/10133387/submissions"
click at [452, 141] on div "Cancel Submit" at bounding box center [348, 139] width 217 height 32
click at [431, 138] on span "Submit" at bounding box center [440, 138] width 18 height 7
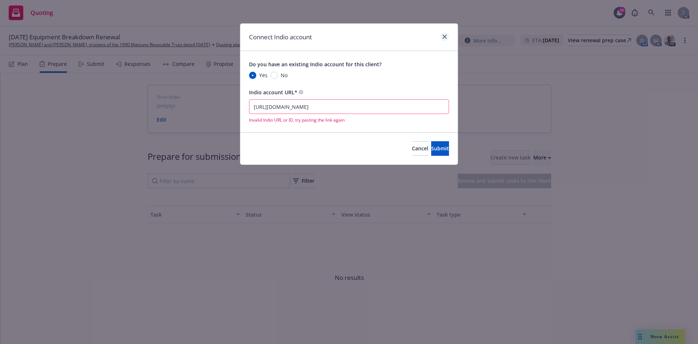
click at [439, 40] on div at bounding box center [443, 36] width 12 height 9
click at [444, 37] on icon "close" at bounding box center [444, 37] width 4 height 4
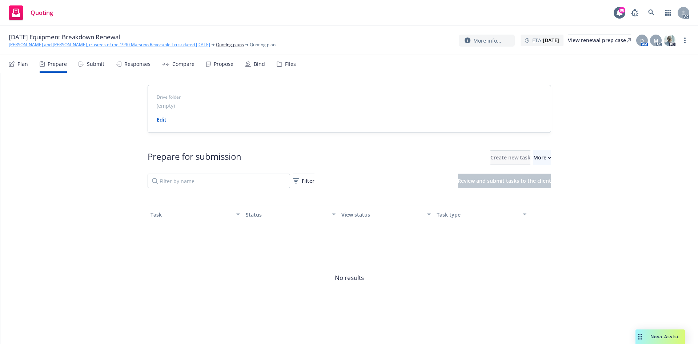
click at [79, 45] on link "[PERSON_NAME] and [PERSON_NAME], trustees of the 1990 Matsuno Revocable Trust d…" at bounding box center [109, 44] width 201 height 7
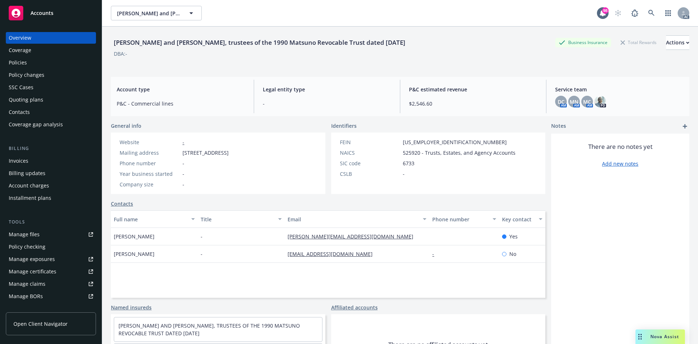
click at [63, 235] on link "Manage files" at bounding box center [51, 234] width 90 height 12
drag, startPoint x: 0, startPoint y: 101, endPoint x: 7, endPoint y: 112, distance: 12.4
click at [4, 110] on div "Overview Coverage Policies Policy changes SSC Cases Quoting plans Contacts Cove…" at bounding box center [51, 183] width 102 height 320
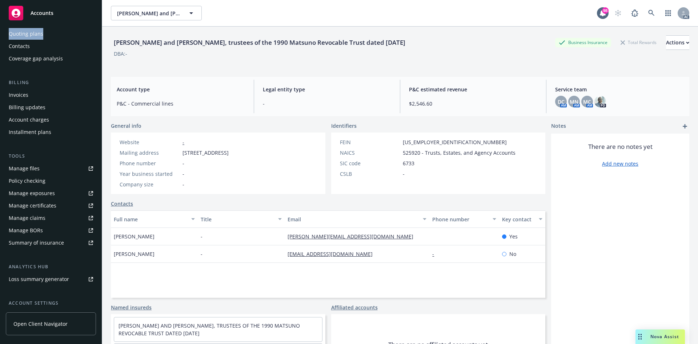
scroll to position [130, 0]
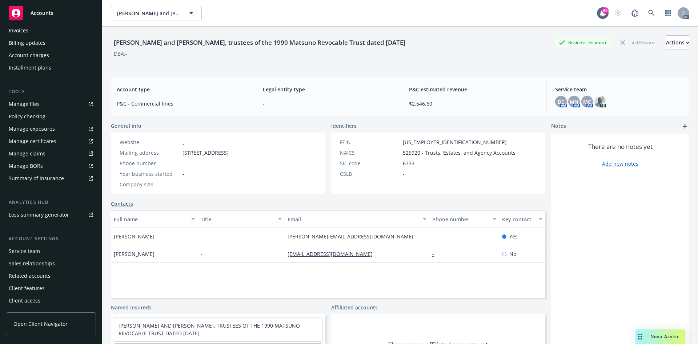
click at [32, 252] on div "Service team" at bounding box center [24, 251] width 31 height 12
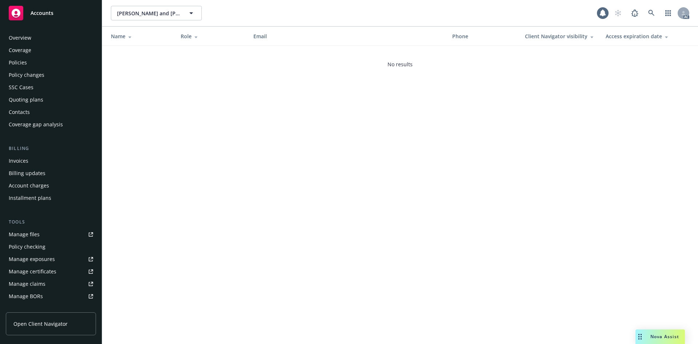
scroll to position [130, 0]
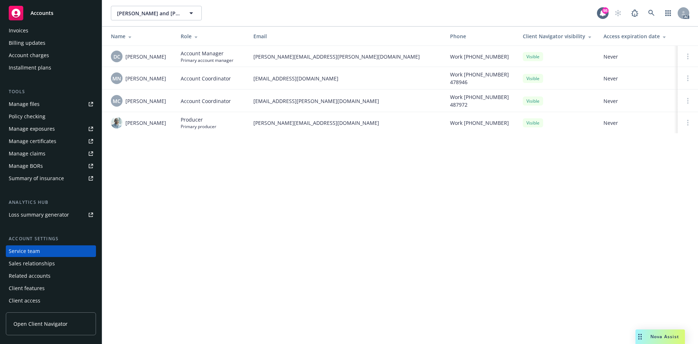
drag, startPoint x: 124, startPoint y: 59, endPoint x: 169, endPoint y: 57, distance: 45.5
click at [169, 57] on td "DC [PERSON_NAME]" at bounding box center [138, 56] width 73 height 21
copy div "[PERSON_NAME]"
drag, startPoint x: 253, startPoint y: 59, endPoint x: 334, endPoint y: 61, distance: 80.4
click at [334, 61] on td "[PERSON_NAME][EMAIL_ADDRESS][PERSON_NAME][DOMAIN_NAME]" at bounding box center [346, 56] width 197 height 21
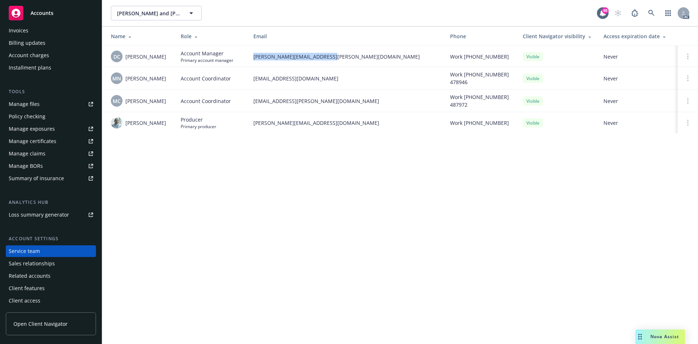
copy span "[PERSON_NAME][EMAIL_ADDRESS][PERSON_NAME][DOMAIN_NAME]"
drag, startPoint x: 124, startPoint y: 122, endPoint x: 151, endPoint y: 122, distance: 26.9
click at [151, 122] on div "[PERSON_NAME]" at bounding box center [140, 123] width 58 height 12
copy span "[PERSON_NAME]"
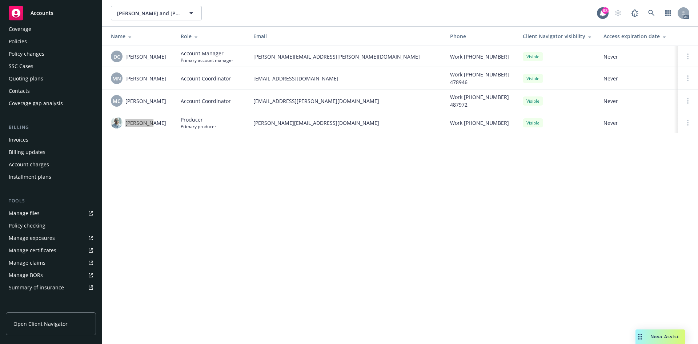
scroll to position [0, 0]
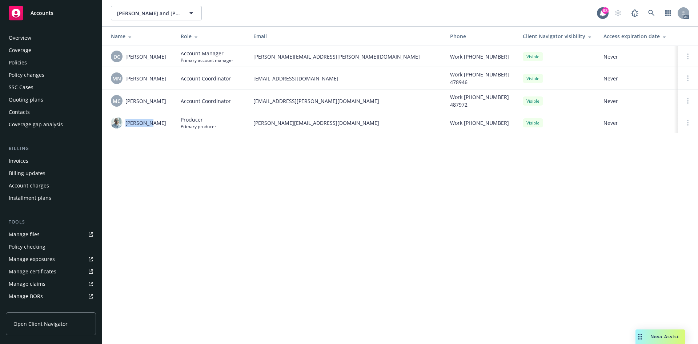
click at [27, 64] on div "Policies" at bounding box center [51, 63] width 84 height 12
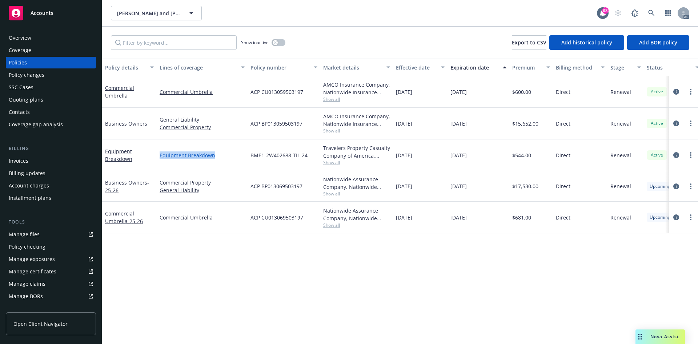
drag, startPoint x: 154, startPoint y: 156, endPoint x: 229, endPoint y: 156, distance: 74.5
click at [229, 156] on div "Equipment Breakdown Equipment Breakdown BME1-2W402688-TIL-24 Travelers Property…" at bounding box center [453, 155] width 702 height 32
copy div "Equipment Breakdown"
click at [4, 38] on div "Overview Coverage Policies Policy changes SSC Cases Quoting plans Contacts Cove…" at bounding box center [51, 183] width 102 height 320
click at [10, 38] on div "Overview" at bounding box center [20, 38] width 23 height 12
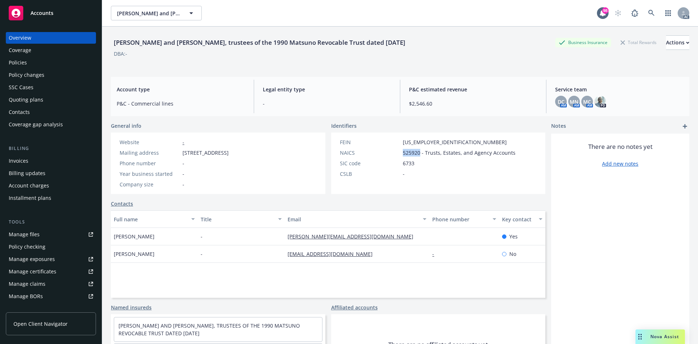
drag, startPoint x: 402, startPoint y: 152, endPoint x: 417, endPoint y: 156, distance: 15.2
click at [417, 156] on div "FEIN [US_EMPLOYER_IDENTIFICATION_NUMBER] NAICS 525920 - Trusts, Estates, and Ag…" at bounding box center [427, 157] width 181 height 39
copy span "525920"
drag, startPoint x: 113, startPoint y: 235, endPoint x: 143, endPoint y: 235, distance: 30.2
click at [143, 235] on div "[PERSON_NAME]" at bounding box center [154, 236] width 87 height 17
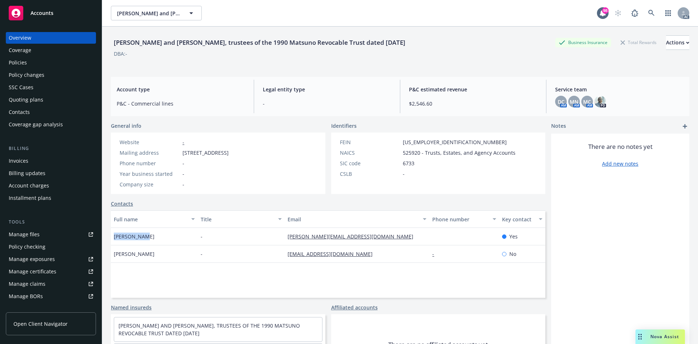
copy span "[PERSON_NAME]"
drag, startPoint x: 282, startPoint y: 237, endPoint x: 362, endPoint y: 236, distance: 80.4
click at [362, 236] on div "[PERSON_NAME] - [PERSON_NAME][EMAIL_ADDRESS][DOMAIN_NAME] Yes" at bounding box center [328, 236] width 434 height 17
copy div "[PERSON_NAME][EMAIL_ADDRESS][DOMAIN_NAME]"
click at [40, 63] on div "Policies" at bounding box center [51, 63] width 84 height 12
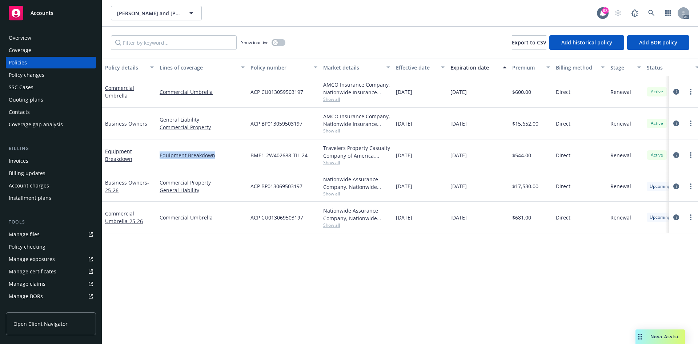
drag, startPoint x: 156, startPoint y: 160, endPoint x: 221, endPoint y: 160, distance: 65.8
click at [221, 160] on div "Equipment Breakdown Equipment Breakdown BME1-2W402688-TIL-24 Travelers Property…" at bounding box center [453, 155] width 702 height 32
copy div "Equipment Breakdown"
click at [334, 159] on div "Travelers Property Casualty Company of America, Travelers Insurance" at bounding box center [356, 151] width 67 height 15
click at [329, 164] on span "Show all" at bounding box center [356, 162] width 67 height 6
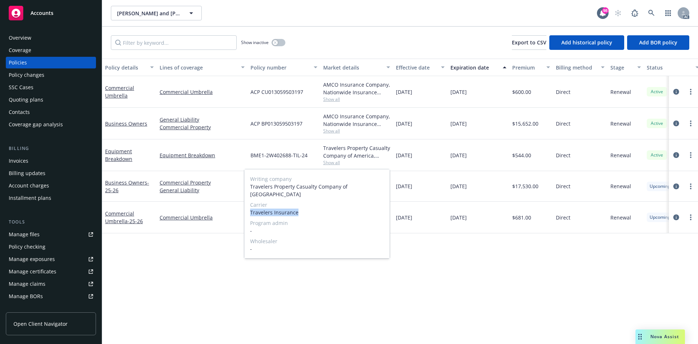
drag, startPoint x: 249, startPoint y: 209, endPoint x: 310, endPoint y: 206, distance: 61.9
click at [310, 206] on div "Writing company Travelers Property Casualty Company of America Carrier Traveler…" at bounding box center [316, 213] width 145 height 89
copy span "Travelers Insurance"
drag, startPoint x: 261, startPoint y: 141, endPoint x: 256, endPoint y: 146, distance: 6.9
click at [260, 141] on div "BME1-2W402688-TIL-24" at bounding box center [284, 155] width 73 height 32
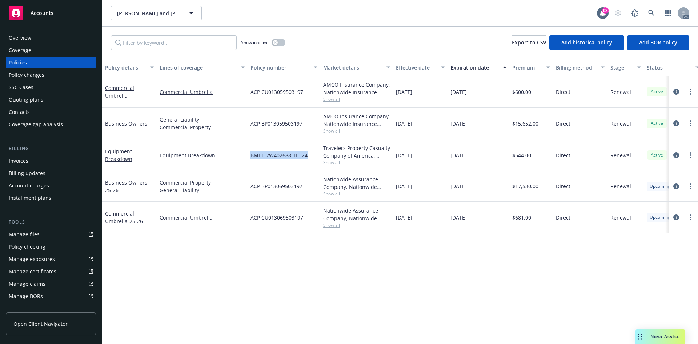
drag, startPoint x: 252, startPoint y: 154, endPoint x: 308, endPoint y: 160, distance: 56.3
click at [308, 160] on div "BME1-2W402688-TIL-24" at bounding box center [284, 155] width 73 height 32
copy span "BME1-2W402688-TIL-24"
drag, startPoint x: 515, startPoint y: 156, endPoint x: 531, endPoint y: 155, distance: 16.0
click at [531, 155] on div "$544.00" at bounding box center [531, 155] width 44 height 32
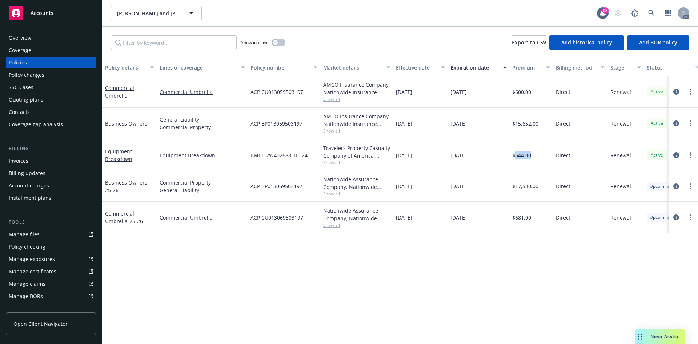
drag, startPoint x: 394, startPoint y: 154, endPoint x: 429, endPoint y: 158, distance: 35.1
click at [429, 158] on div "[DATE]" at bounding box center [420, 155] width 55 height 32
click at [264, 42] on span "Show inactive" at bounding box center [255, 42] width 28 height 6
click at [282, 49] on div "Show inactive" at bounding box center [263, 42] width 44 height 15
click at [284, 44] on button "button" at bounding box center [279, 42] width 14 height 7
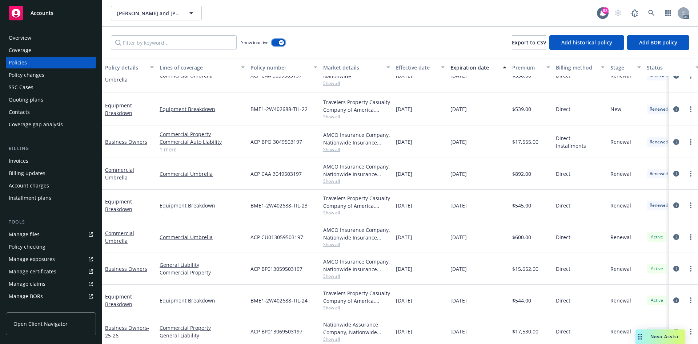
scroll to position [261, 0]
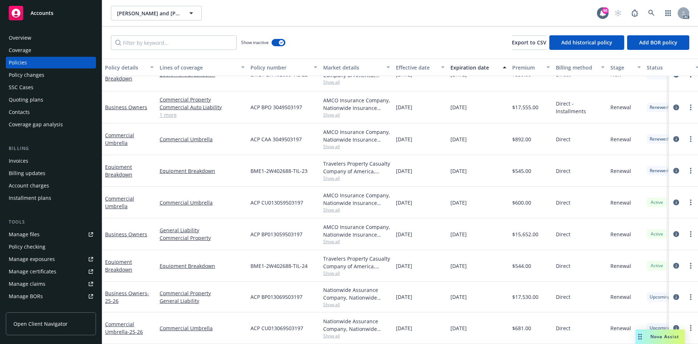
drag, startPoint x: 396, startPoint y: 165, endPoint x: 424, endPoint y: 165, distance: 27.6
click at [424, 165] on div "[DATE]" at bounding box center [420, 171] width 55 height 32
drag, startPoint x: 156, startPoint y: 171, endPoint x: 225, endPoint y: 168, distance: 68.8
click at [225, 168] on div "Equipment Breakdown Equipment Breakdown BME1-2W402688-TIL-23 Travelers Property…" at bounding box center [453, 171] width 702 height 32
drag, startPoint x: 516, startPoint y: 166, endPoint x: 532, endPoint y: 166, distance: 16.7
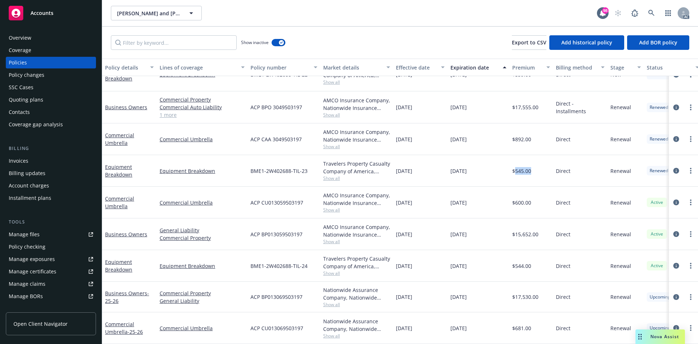
click at [532, 166] on div "$545.00" at bounding box center [531, 171] width 44 height 32
drag, startPoint x: 248, startPoint y: 164, endPoint x: 312, endPoint y: 163, distance: 64.7
click at [312, 163] on div "BME1-2W402688-TIL-23" at bounding box center [284, 171] width 73 height 32
click at [332, 175] on span "Show all" at bounding box center [356, 178] width 67 height 6
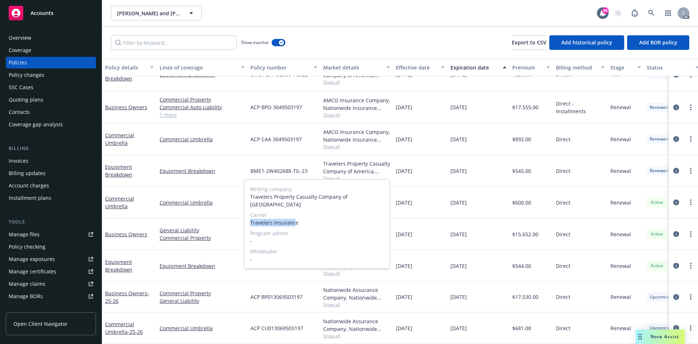
drag, startPoint x: 250, startPoint y: 212, endPoint x: 295, endPoint y: 211, distance: 44.7
click at [295, 219] on span "Travelers Insurance" at bounding box center [317, 223] width 134 height 8
click at [298, 219] on span "Travelers Insurance" at bounding box center [317, 223] width 134 height 8
drag, startPoint x: 296, startPoint y: 213, endPoint x: 248, endPoint y: 217, distance: 47.8
click at [248, 217] on div "Writing company Travelers Property Casualty Company of America Carrier Traveler…" at bounding box center [316, 223] width 145 height 89
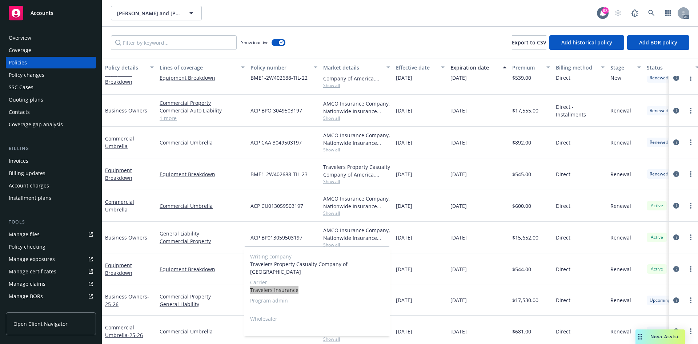
scroll to position [188, 0]
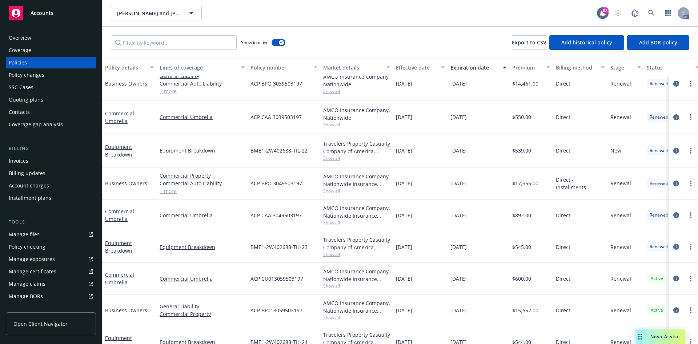
click at [228, 239] on div "Equipment Breakdown" at bounding box center [202, 247] width 91 height 32
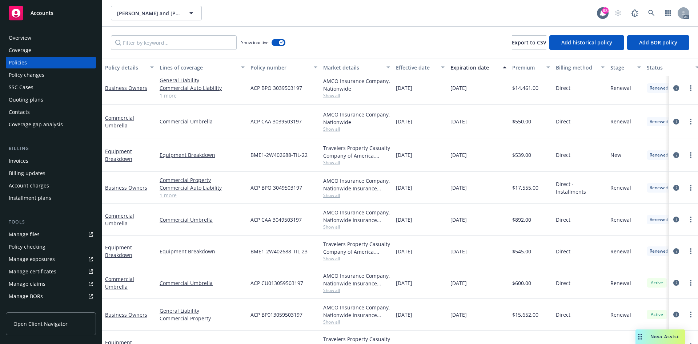
scroll to position [152, 0]
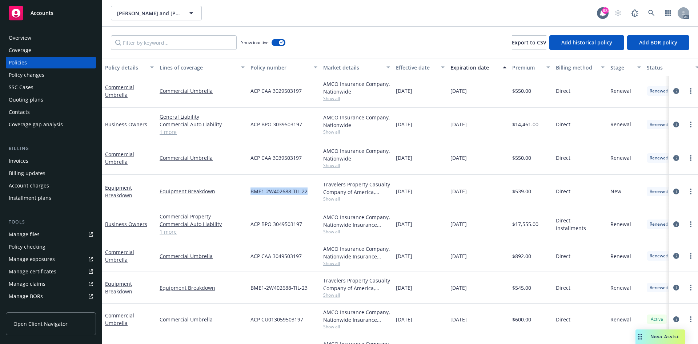
drag, startPoint x: 248, startPoint y: 193, endPoint x: 306, endPoint y: 194, distance: 58.2
click at [307, 194] on div "BME1-2W402688-TIL-22" at bounding box center [284, 191] width 73 height 33
click at [332, 199] on span "Show all" at bounding box center [356, 199] width 67 height 6
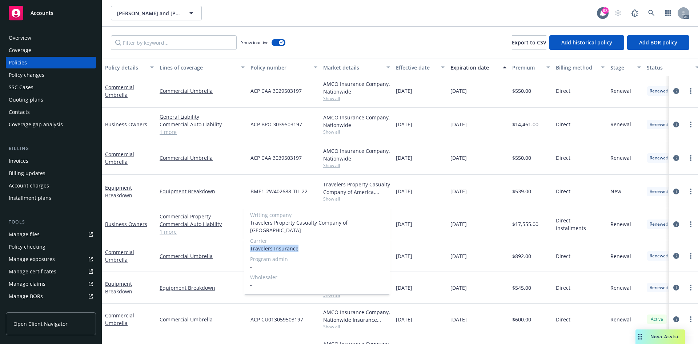
drag, startPoint x: 248, startPoint y: 241, endPoint x: 300, endPoint y: 240, distance: 52.7
click at [300, 240] on div "Writing company Travelers Property Casualty Company of America Carrier Traveler…" at bounding box center [316, 249] width 145 height 89
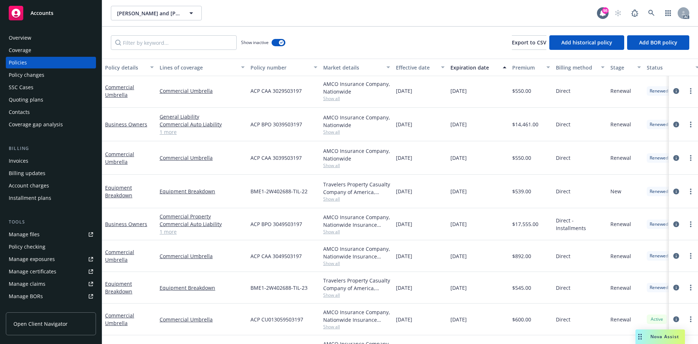
drag, startPoint x: 397, startPoint y: 188, endPoint x: 425, endPoint y: 192, distance: 28.2
click at [425, 192] on div "[DATE]" at bounding box center [420, 191] width 55 height 33
drag, startPoint x: 515, startPoint y: 188, endPoint x: 532, endPoint y: 189, distance: 16.7
click at [532, 189] on div "$539.00" at bounding box center [531, 191] width 44 height 33
drag, startPoint x: 153, startPoint y: 193, endPoint x: 223, endPoint y: 189, distance: 69.9
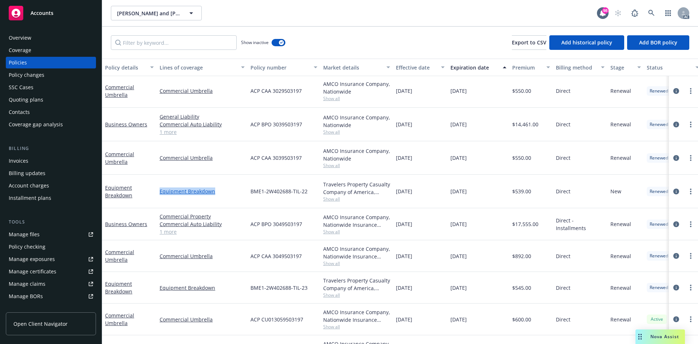
click at [223, 189] on div "Equipment Breakdown Equipment Breakdown BME1-2W402688-TIL-22 Travelers Property…" at bounding box center [453, 191] width 702 height 33
click at [33, 40] on div "Overview" at bounding box center [51, 38] width 84 height 12
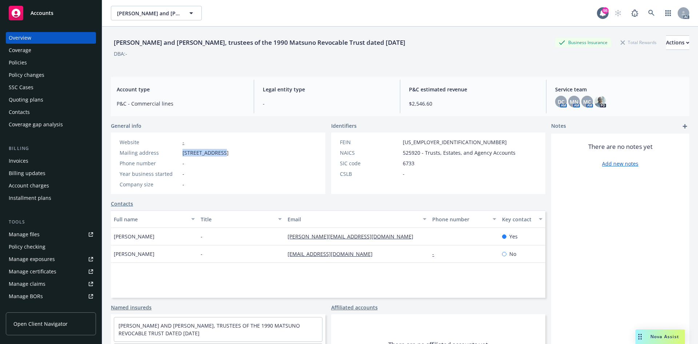
drag, startPoint x: 183, startPoint y: 153, endPoint x: 221, endPoint y: 152, distance: 37.8
click at [221, 152] on span "24999 Potter Rd, Salinas, CA, 93908" at bounding box center [206, 153] width 46 height 8
click at [229, 154] on span "24999 Potter Rd, Salinas, CA, 93908" at bounding box center [206, 153] width 46 height 8
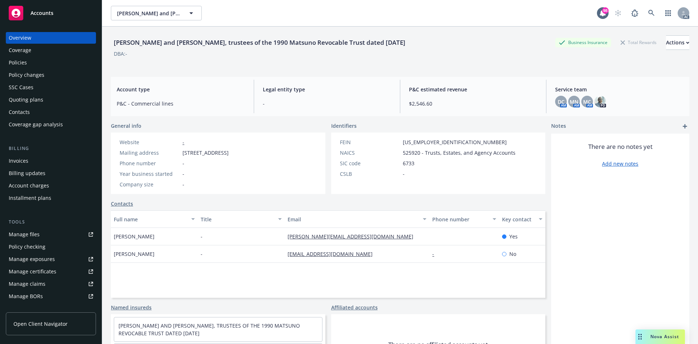
click at [229, 154] on span "24999 Potter Rd, Salinas, CA, 93908" at bounding box center [206, 153] width 46 height 8
drag, startPoint x: 181, startPoint y: 153, endPoint x: 220, endPoint y: 151, distance: 38.6
click at [220, 151] on div "Mailing address 24999 Potter Rd, Salinas, CA, 93908" at bounding box center [174, 153] width 115 height 8
click at [229, 153] on span "24999 Potter Rd, Salinas, CA, 93908" at bounding box center [206, 153] width 46 height 8
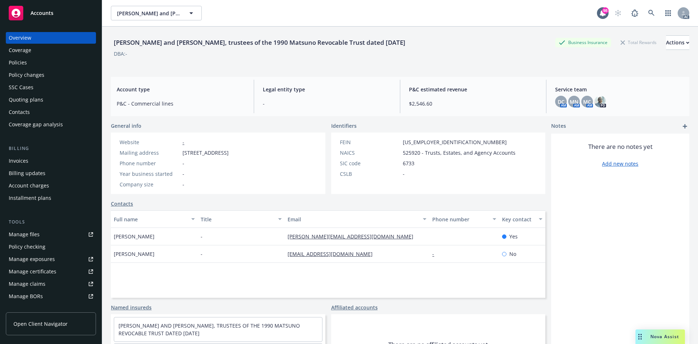
click at [229, 151] on span "24999 Potter Rd, Salinas, CA, 93908" at bounding box center [206, 153] width 46 height 8
click at [184, 153] on span "24999 Potter Rd, Salinas, CA, 93908" at bounding box center [206, 153] width 46 height 8
drag, startPoint x: 183, startPoint y: 153, endPoint x: 268, endPoint y: 152, distance: 85.5
click at [232, 152] on div "Mailing address 24999 Potter Rd, Salinas, CA, 93908" at bounding box center [174, 153] width 115 height 8
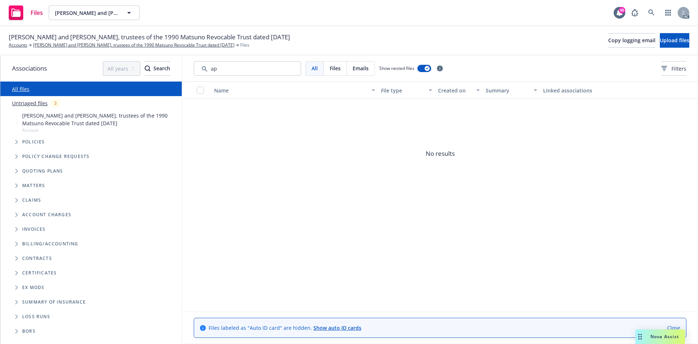
type input "a"
